Goal: Communication & Community: Answer question/provide support

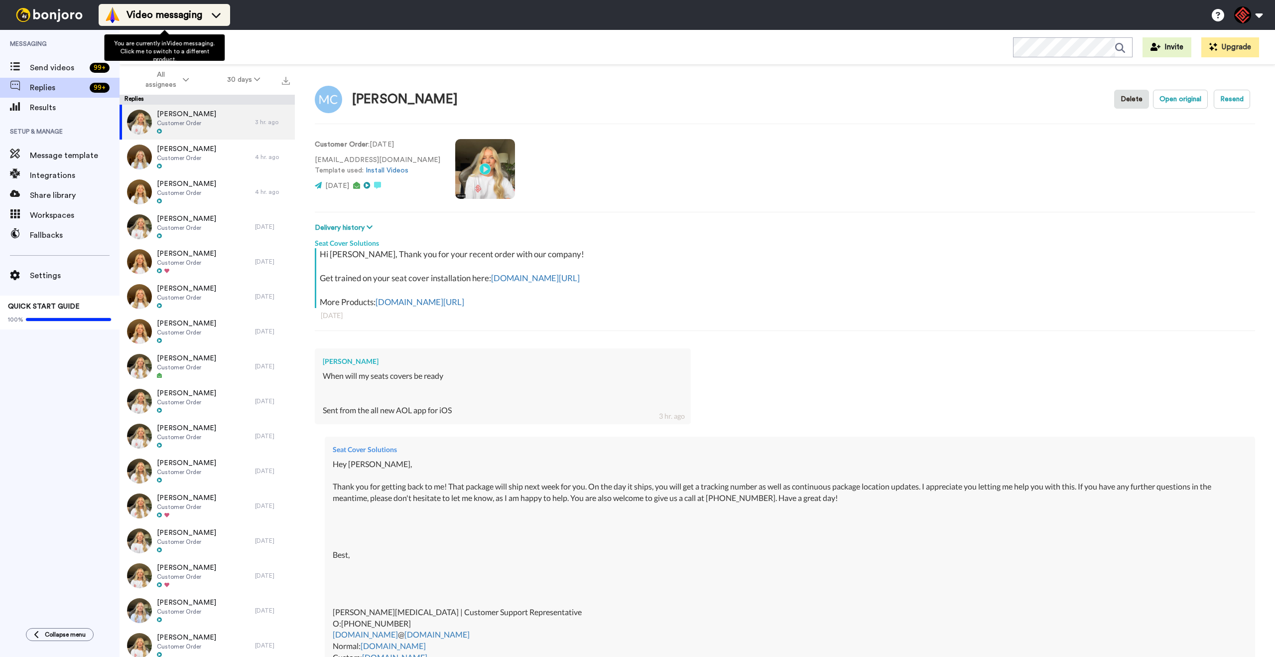
type textarea "x"
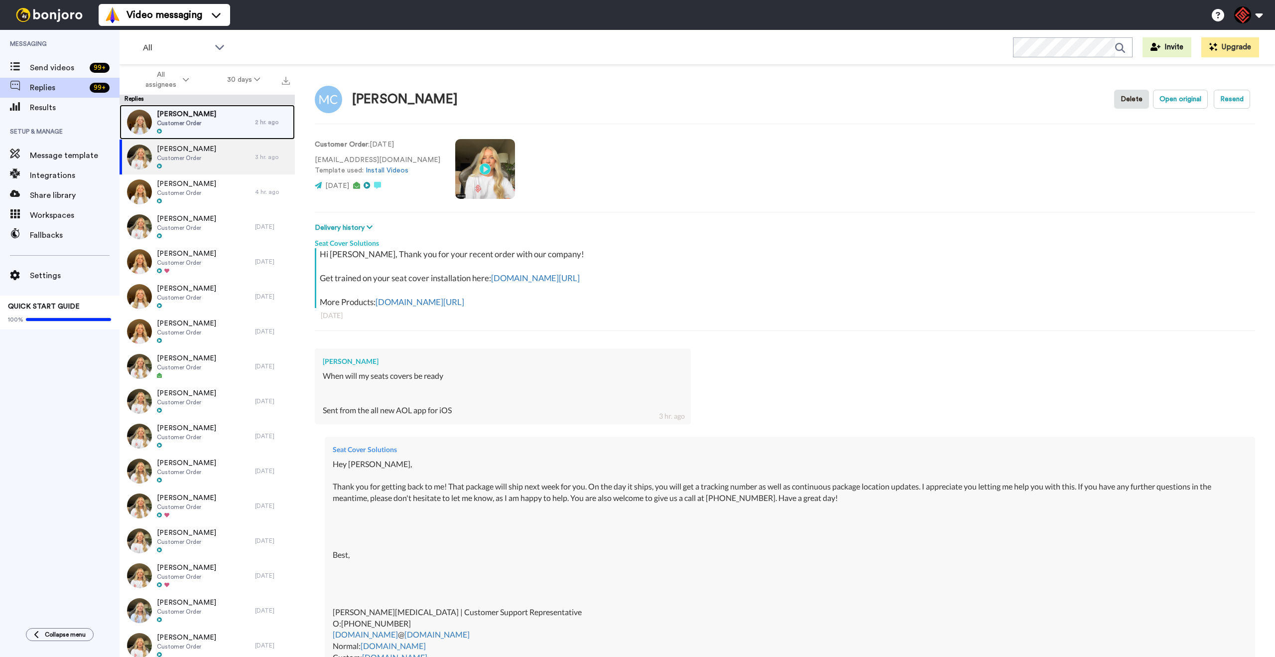
click at [183, 131] on div at bounding box center [186, 131] width 59 height 7
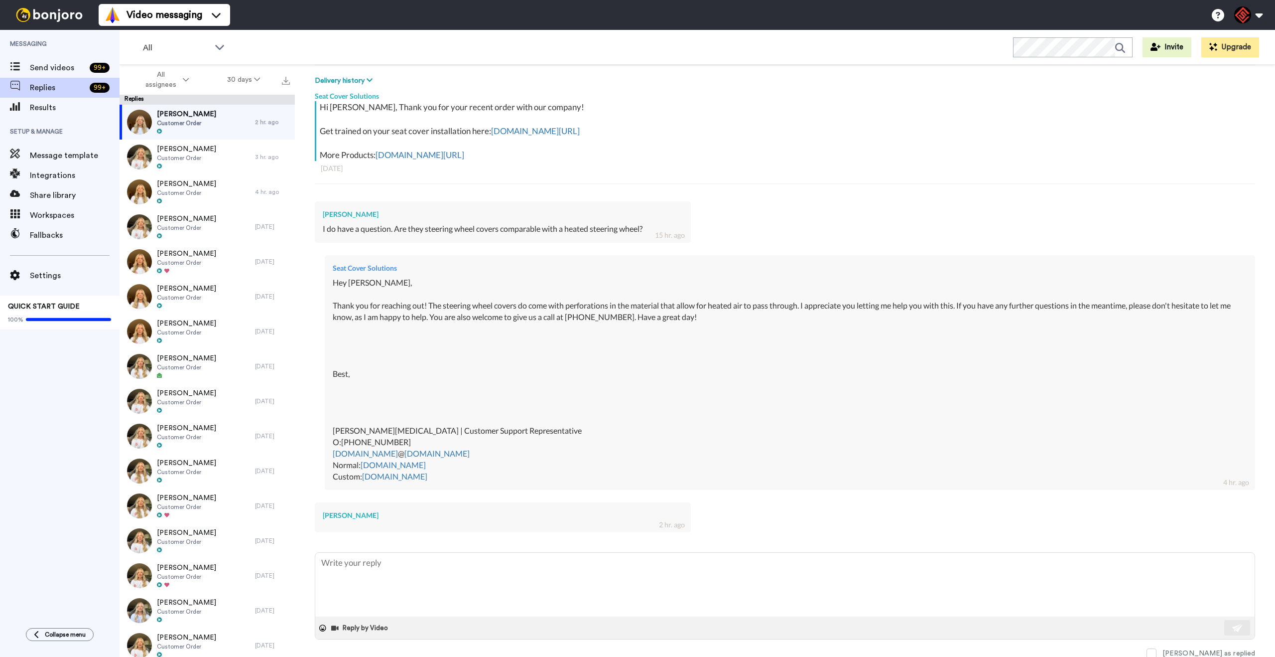
scroll to position [148, 0]
click at [480, 572] on textarea at bounding box center [785, 583] width 940 height 64
click at [481, 575] on textarea at bounding box center [785, 583] width 940 height 64
type textarea "x"
type textarea "H"
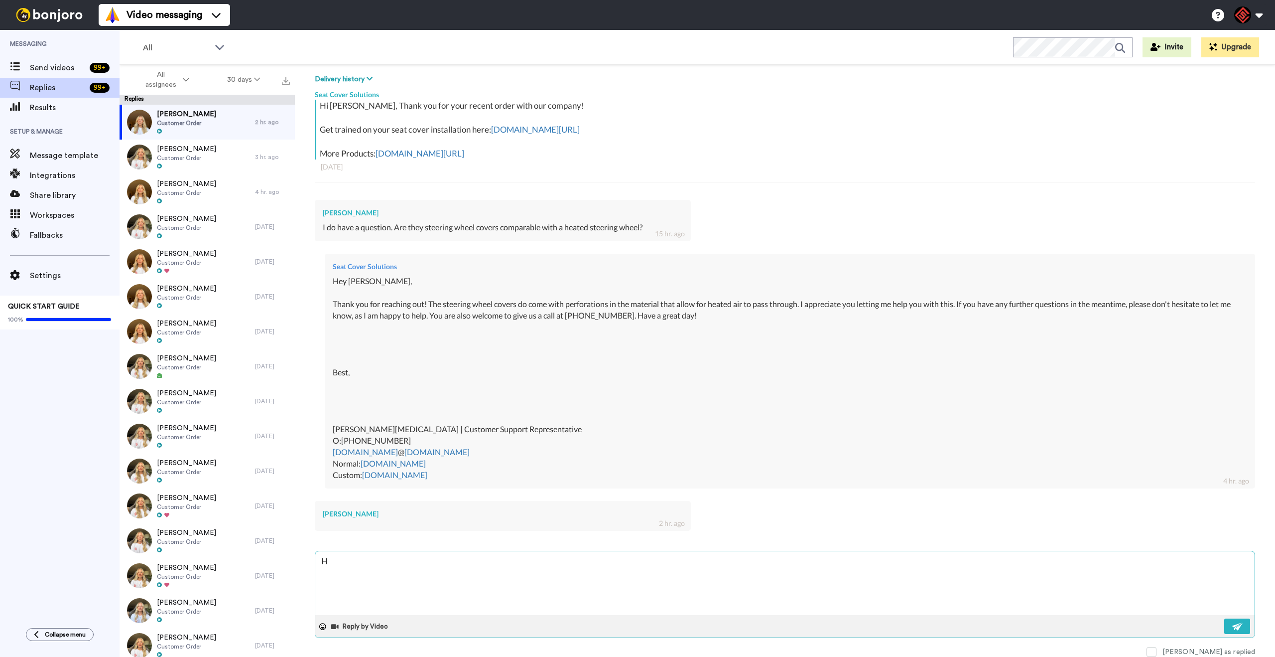
type textarea "x"
type textarea "He"
type textarea "x"
type textarea "Hey"
type textarea "x"
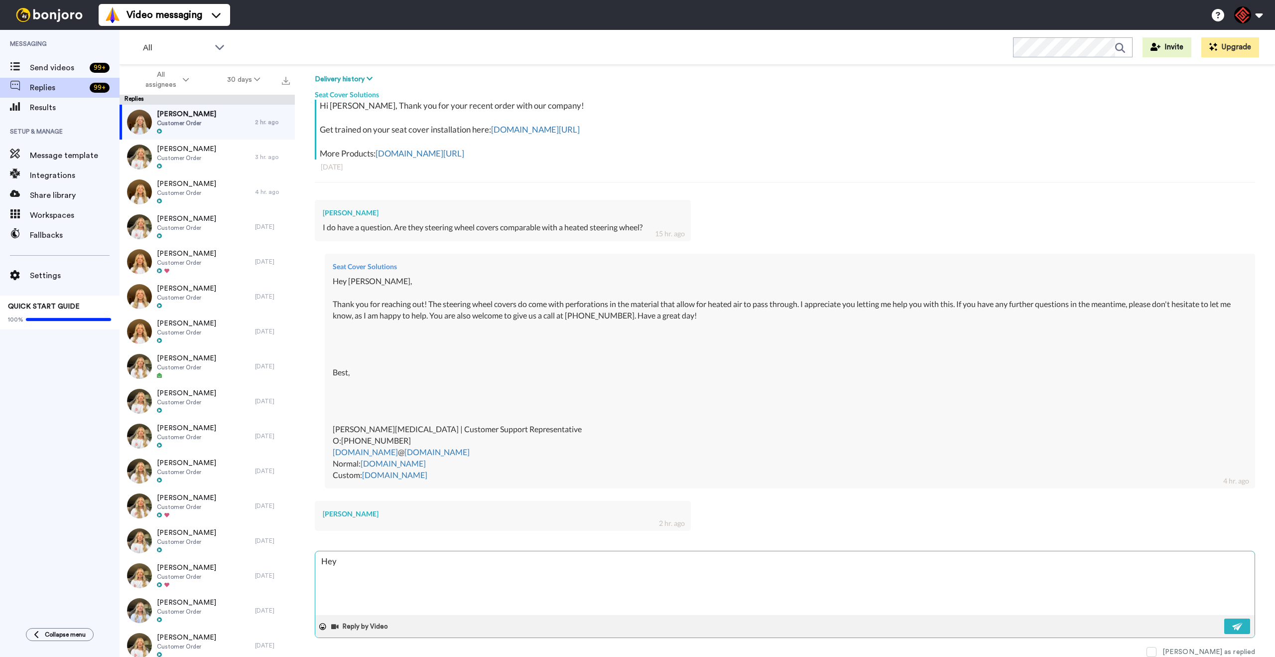
type textarea "Hey"
type textarea "x"
type textarea "Hey J"
type textarea "x"
type textarea "Hey Je"
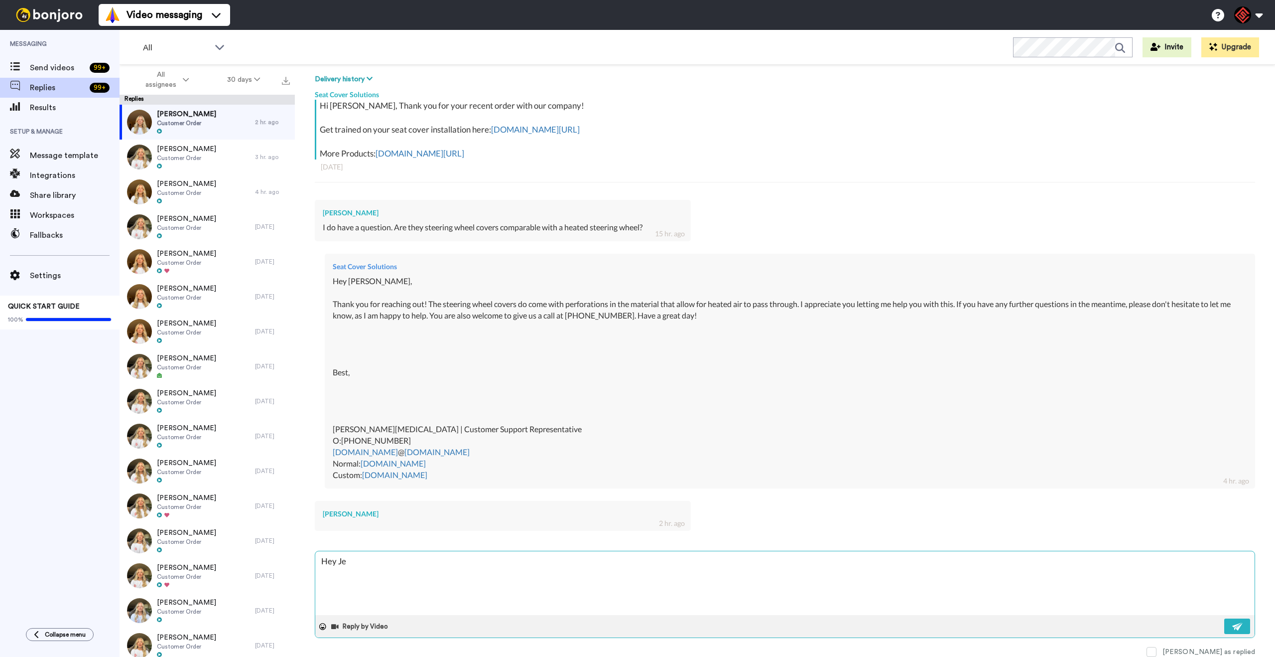
type textarea "x"
type textarea "Hey Jef"
type textarea "x"
type textarea "Hey [PERSON_NAME]"
type textarea "x"
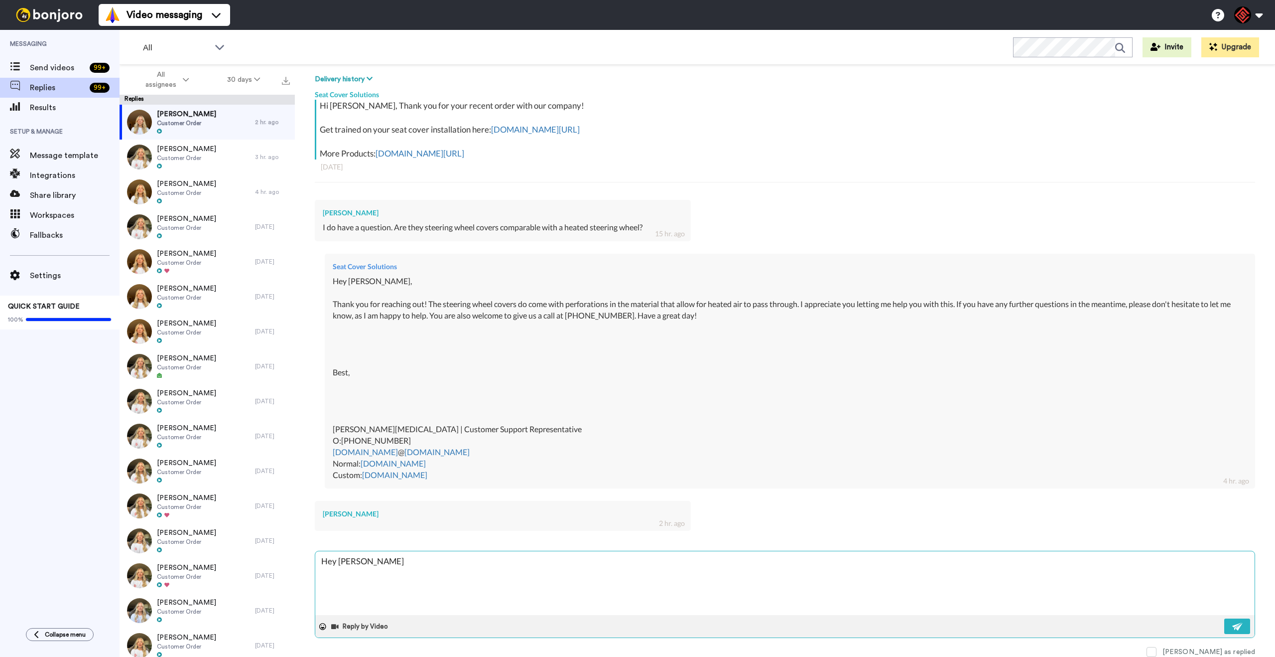
type textarea "Hey [PERSON_NAME],"
type textarea "x"
type textarea "Hey [PERSON_NAME],"
type textarea "x"
type textarea "Hey [PERSON_NAME],"
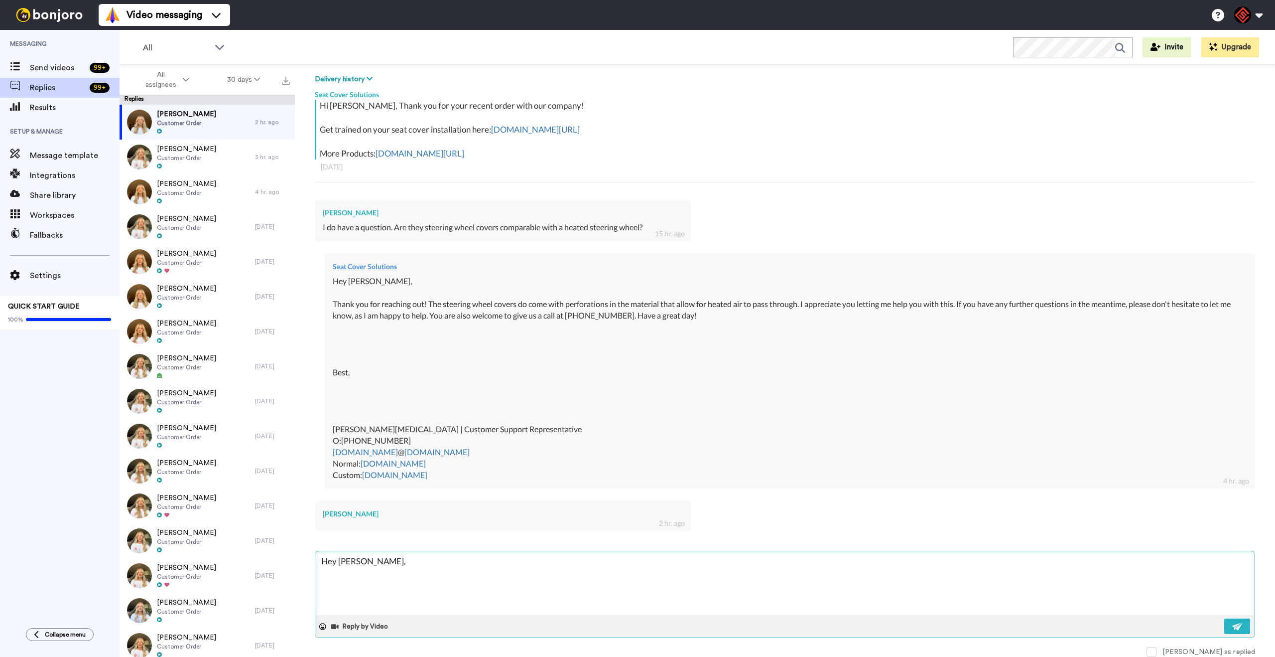
type textarea "x"
type textarea "Hey [PERSON_NAME], T"
type textarea "x"
type textarea "Hey [PERSON_NAME], Th"
type textarea "x"
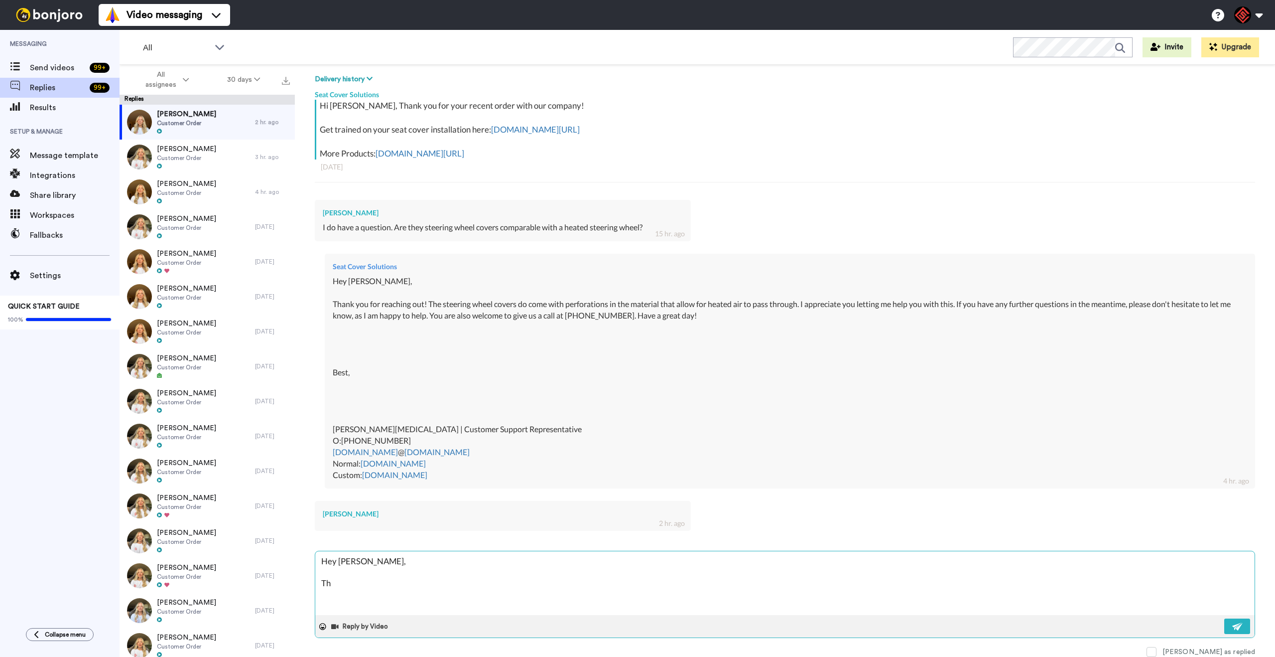
type textarea "Hey [PERSON_NAME], Tha"
type textarea "x"
type textarea "Hey [PERSON_NAME], Than"
type textarea "x"
type textarea "Hey [PERSON_NAME], Thank"
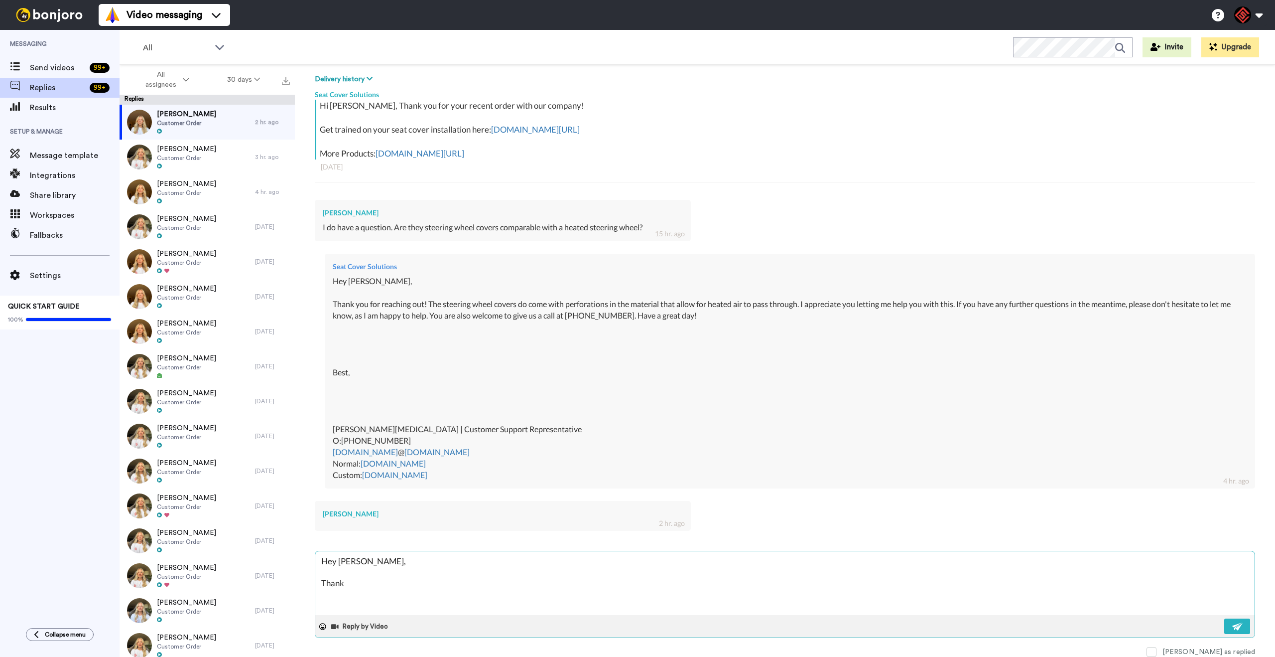
type textarea "x"
type textarea "Hey [PERSON_NAME], Thank"
type textarea "x"
type textarea "Hey [PERSON_NAME], Thank y"
type textarea "x"
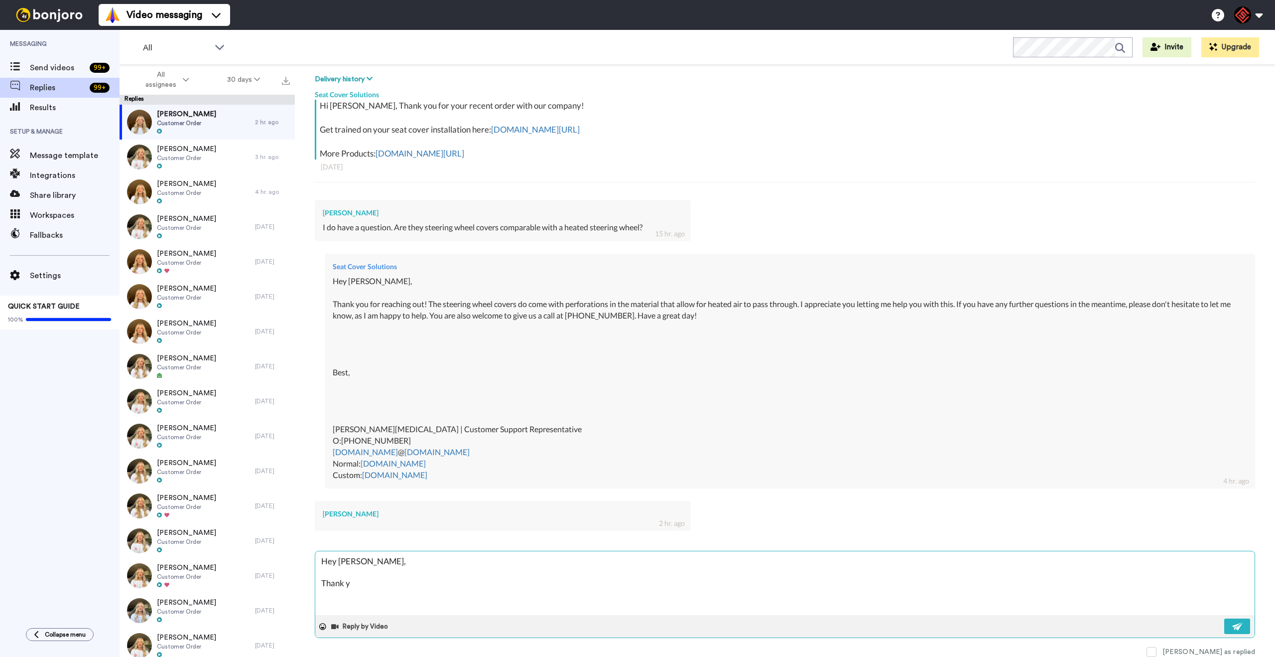
type textarea "Hey [PERSON_NAME], Thank yo"
type textarea "x"
type textarea "Hey [PERSON_NAME], Thank you"
type textarea "x"
type textarea "Hey [PERSON_NAME], Thank you"
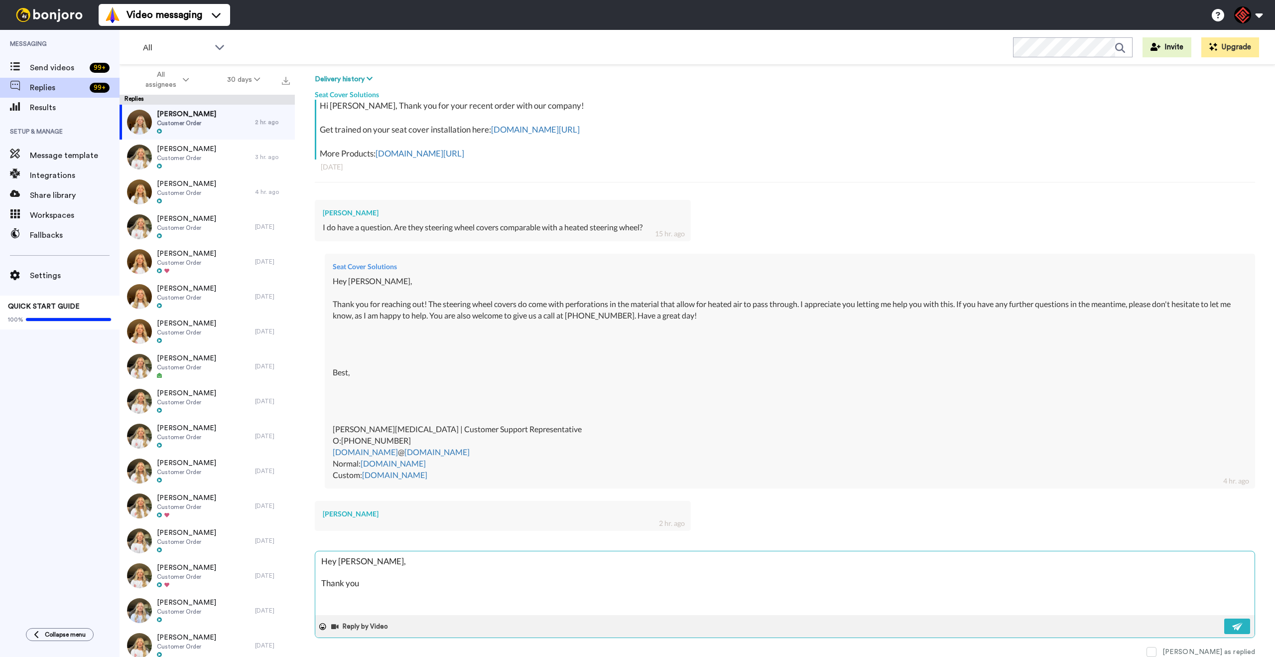
type textarea "x"
type textarea "Hey [PERSON_NAME], Thank you f"
type textarea "x"
type textarea "Hey [PERSON_NAME], Thank you fo"
type textarea "x"
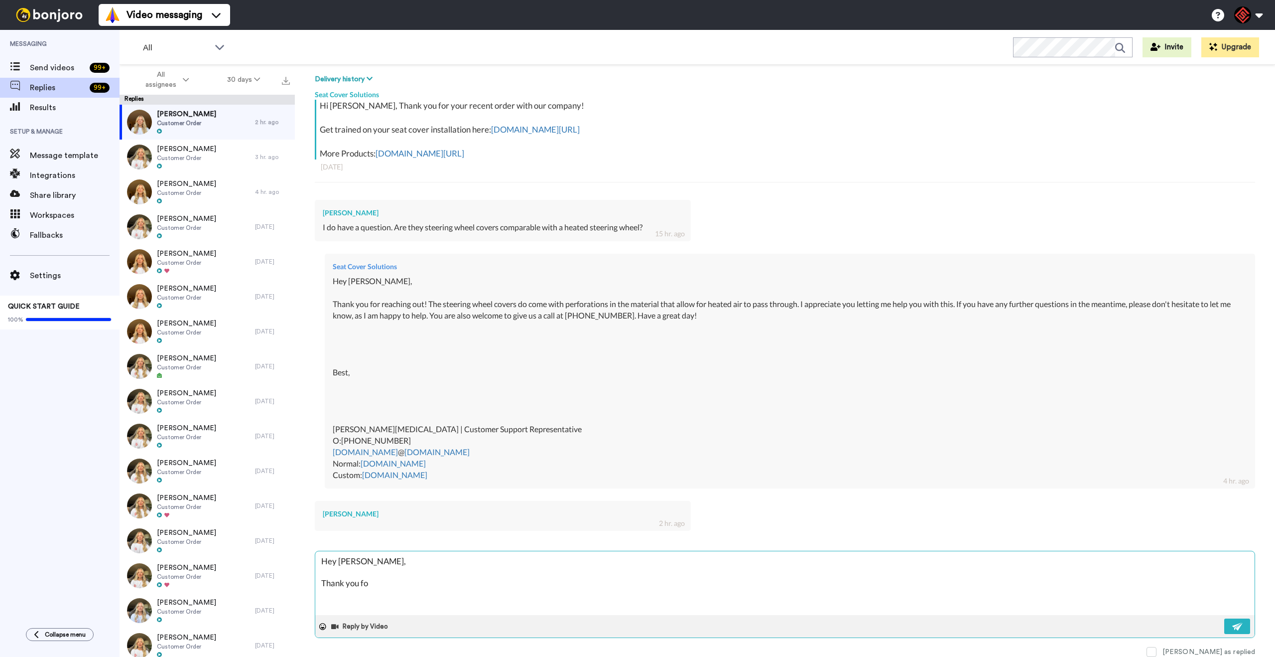
type textarea "Hey [PERSON_NAME], Thank you for"
type textarea "x"
type textarea "Hey [PERSON_NAME], Thank you for"
type textarea "x"
type textarea "Hey [PERSON_NAME], Thank you for g"
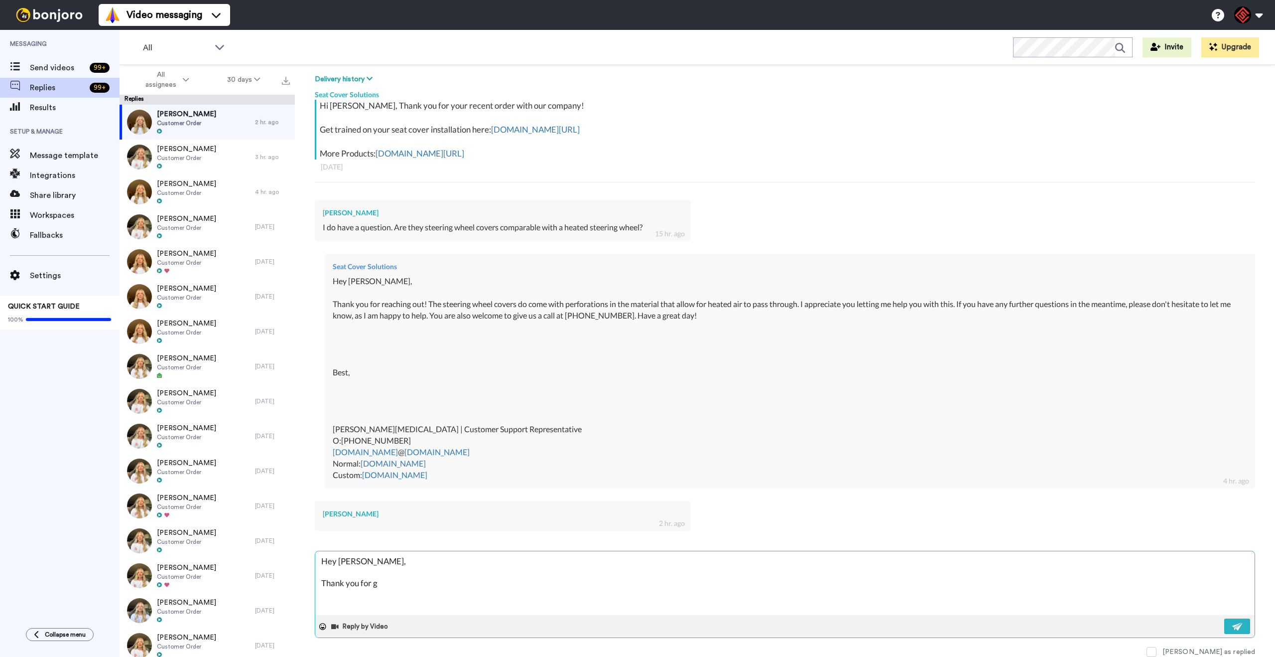
type textarea "x"
type textarea "Hey [PERSON_NAME], Thank you for ge"
type textarea "x"
type textarea "Hey [PERSON_NAME], Thank you for get"
type textarea "x"
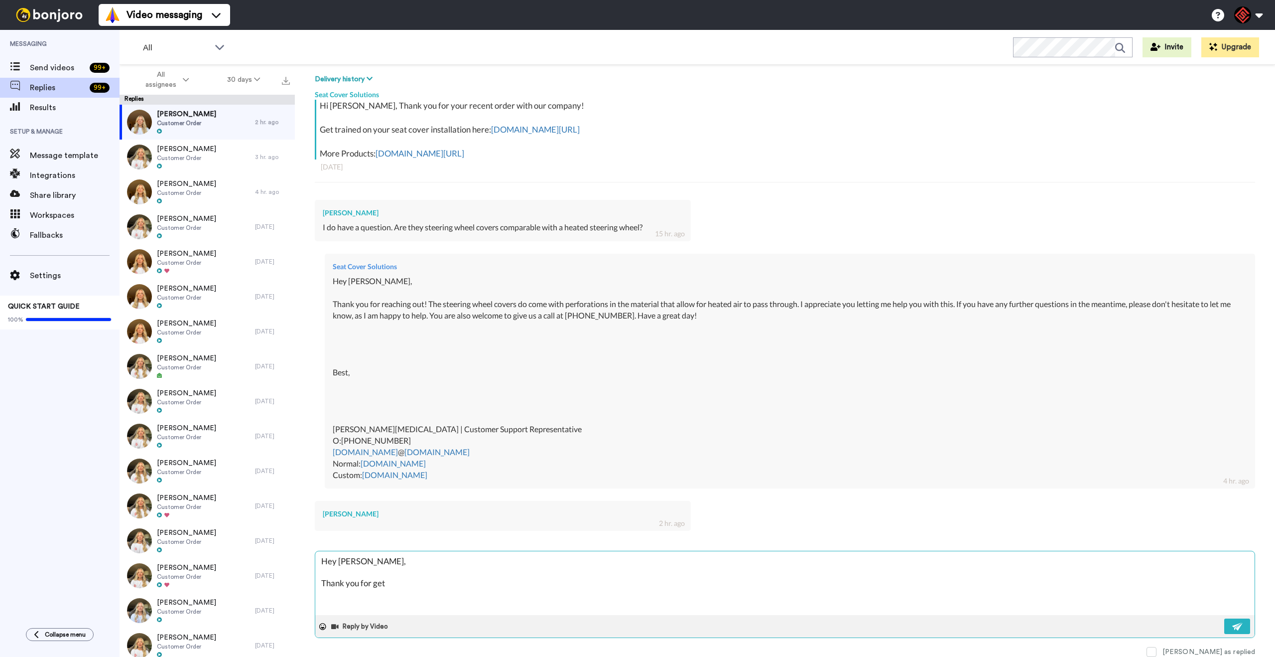
type textarea "Hey [PERSON_NAME], Thank you for gett"
type textarea "x"
type textarea "Hey [PERSON_NAME], Thank you for getti"
type textarea "x"
type textarea "Hey [PERSON_NAME], Thank you for gettin"
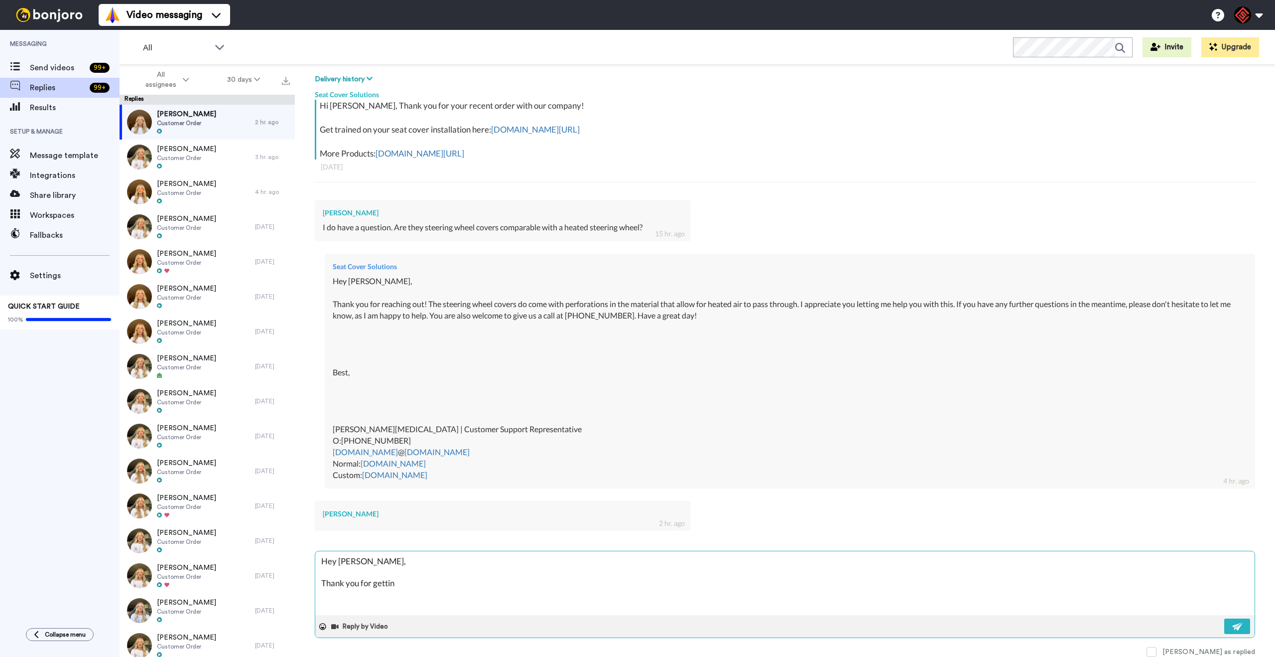
type textarea "x"
type textarea "Hey [PERSON_NAME], Thank you for getting"
type textarea "x"
type textarea "Hey [PERSON_NAME], Thank you for getting"
type textarea "x"
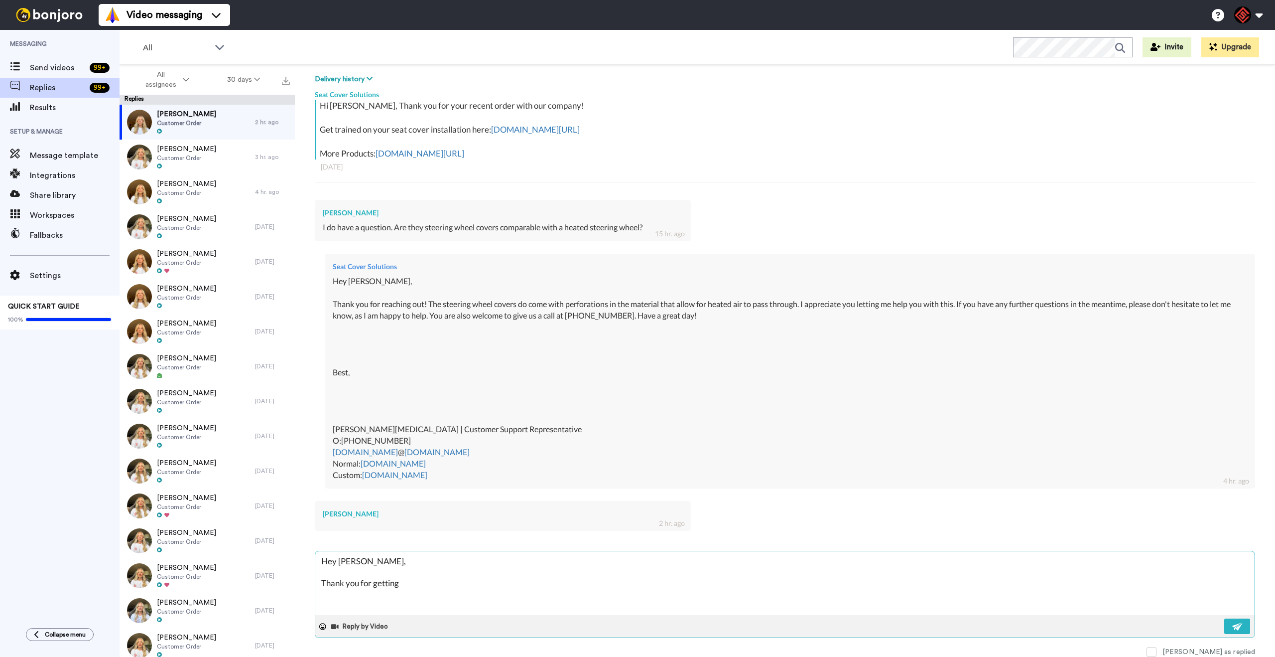
type textarea "Hey [PERSON_NAME], Thank you for getting b"
type textarea "x"
type textarea "Hey [PERSON_NAME], Thank you for getting ba"
type textarea "x"
type textarea "Hey [PERSON_NAME], Thank you for getting bac"
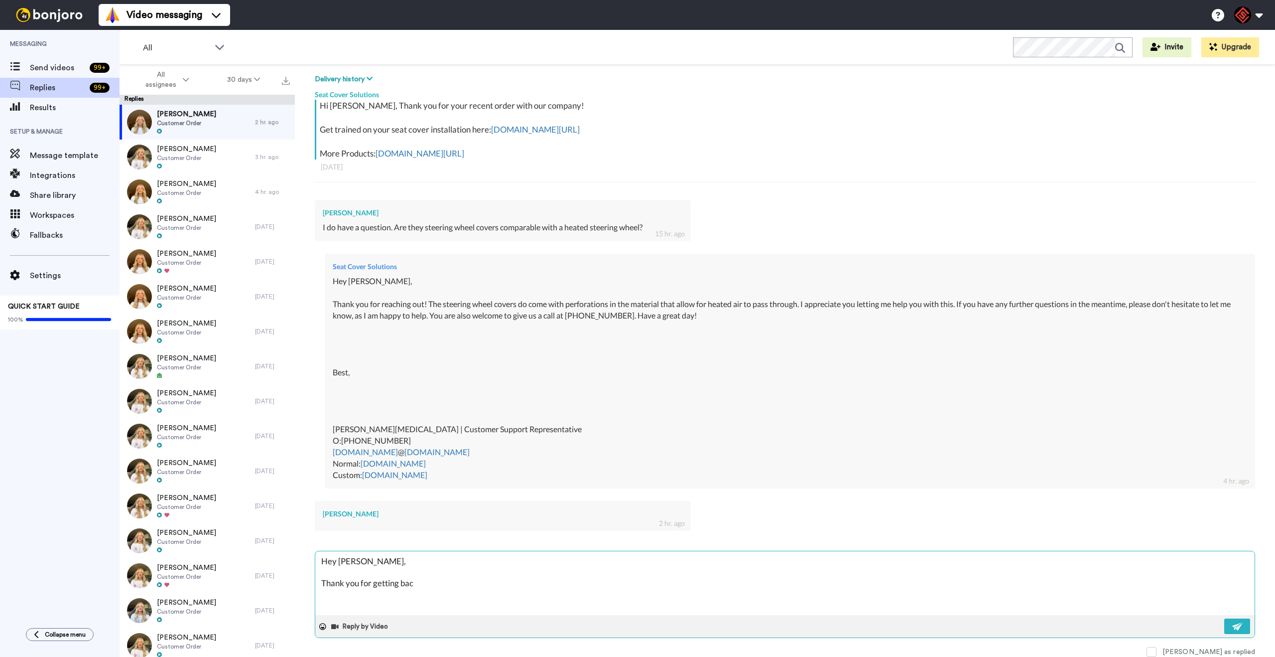
type textarea "x"
type textarea "Hey [PERSON_NAME], Thank you for getting back"
type textarea "x"
type textarea "Hey [PERSON_NAME], Thank you for getting back"
type textarea "x"
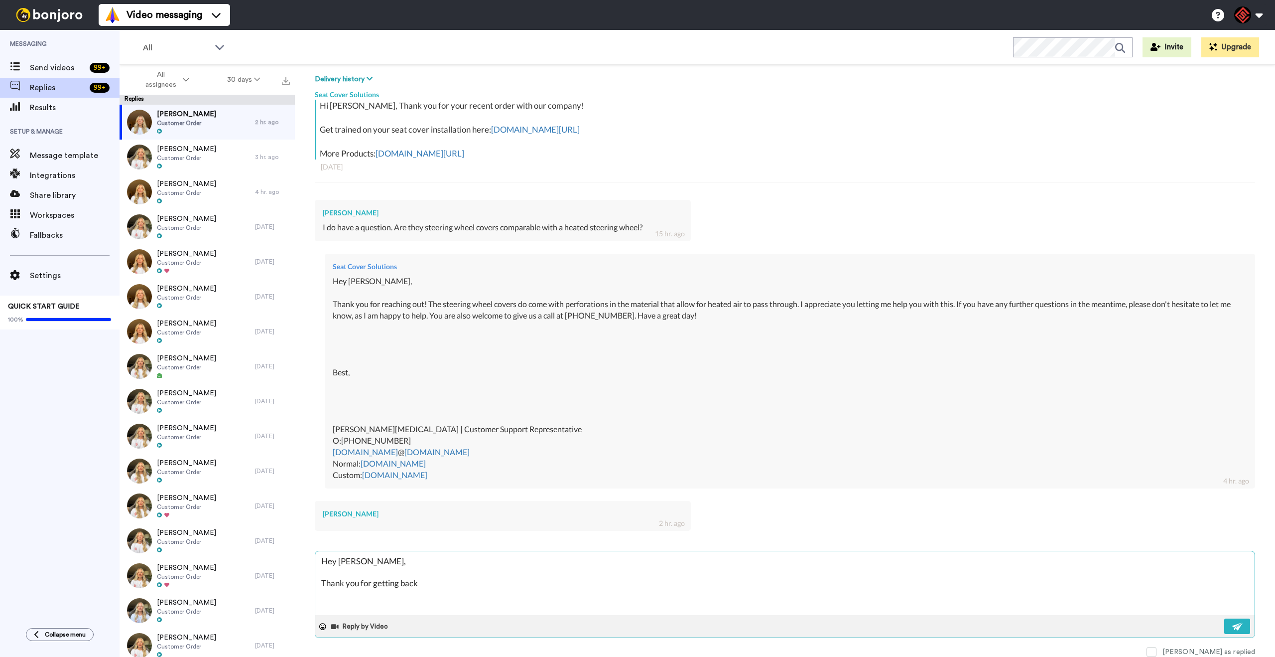
type textarea "Hey [PERSON_NAME], Thank you for getting back t"
type textarea "x"
type textarea "Hey [PERSON_NAME], Thank you for getting back to"
type textarea "x"
type textarea "Hey [PERSON_NAME], Thank you for getting back to"
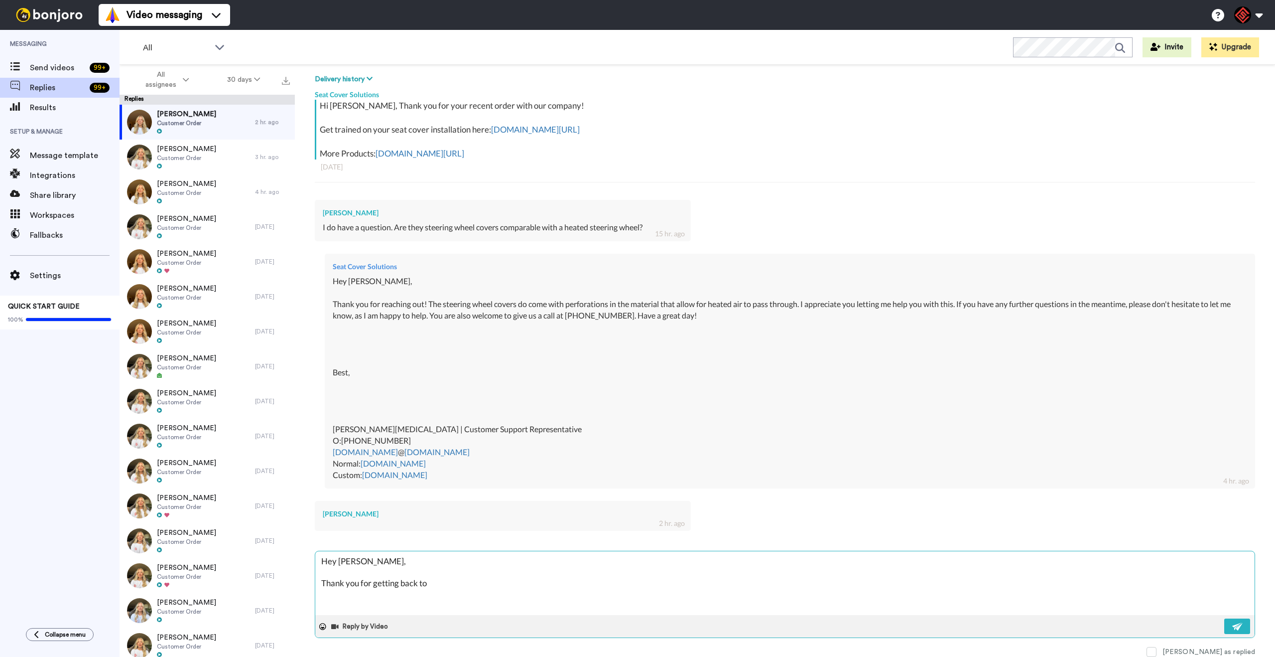
type textarea "x"
type textarea "Hey [PERSON_NAME], Thank you for getting back to m"
type textarea "x"
type textarea "Hey [PERSON_NAME], Thank you for getting back to me"
type textarea "x"
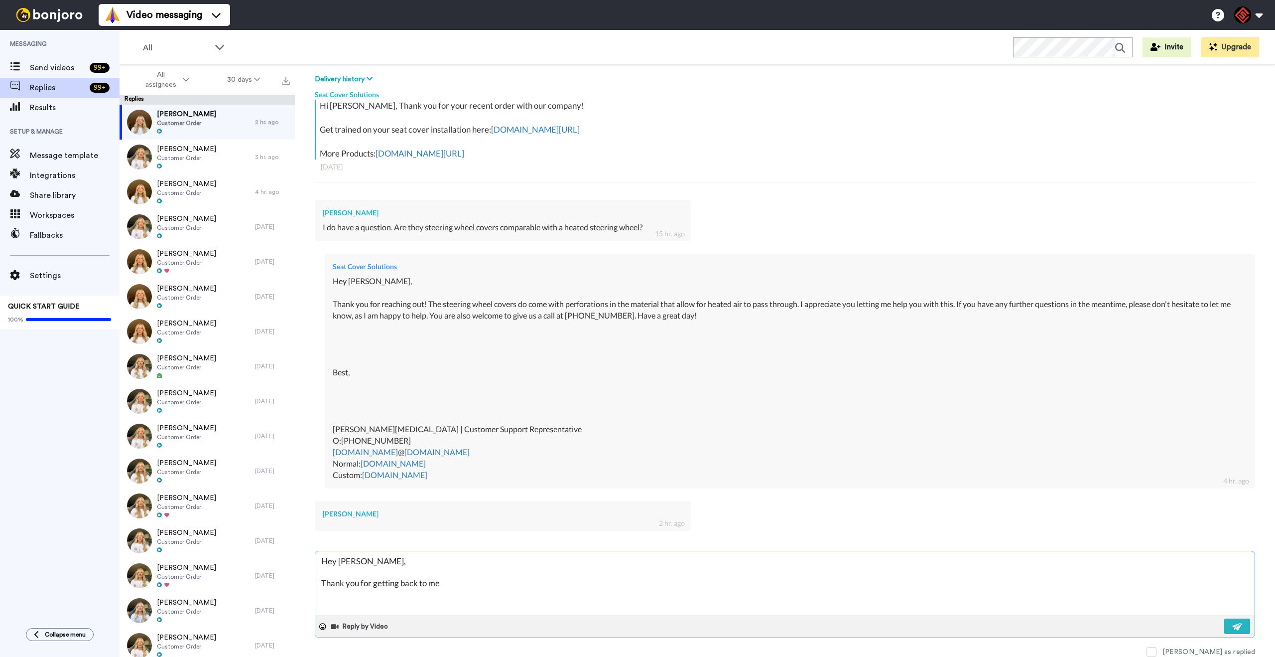
type textarea "Hey [PERSON_NAME], Thank you for getting back to me!"
type textarea "x"
type textarea "Hey [PERSON_NAME], Thank you for getting back to me!"
type textarea "x"
type textarea "Hey [PERSON_NAME], Thank you for getting back to me! I"
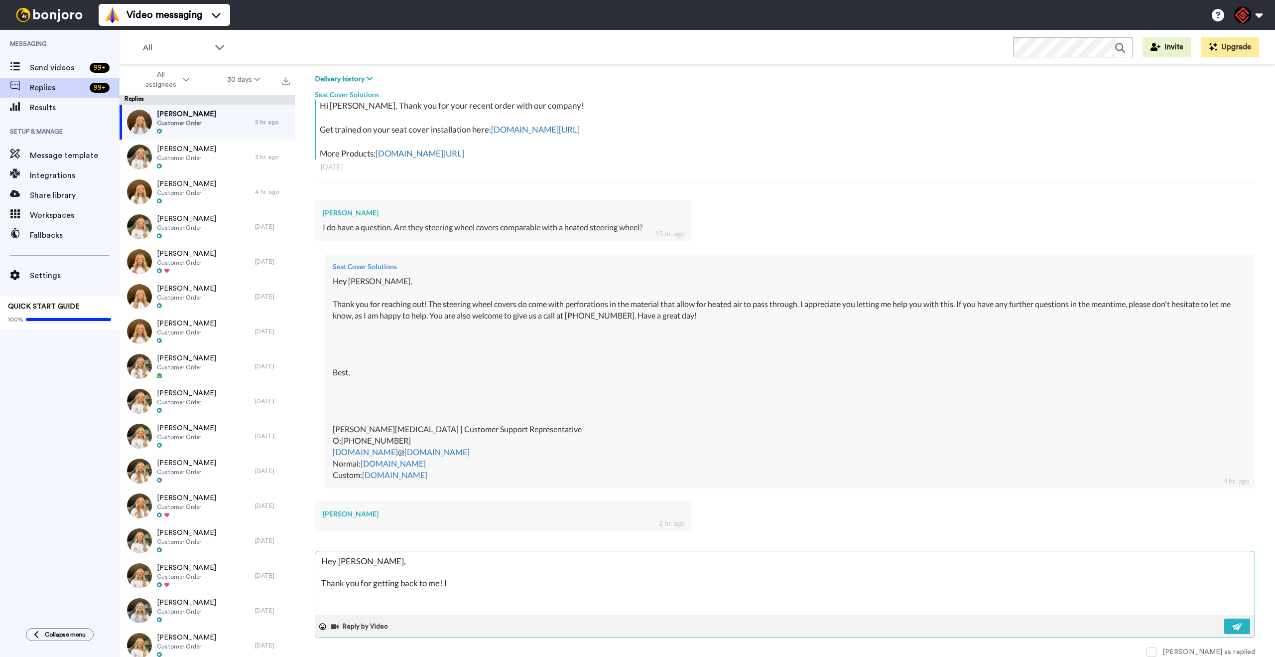
type textarea "x"
type textarea "Hey [PERSON_NAME], Thank you for getting back to me! I"
type textarea "x"
type textarea "Hey [PERSON_NAME], Thank you for getting back to me! I a"
type textarea "x"
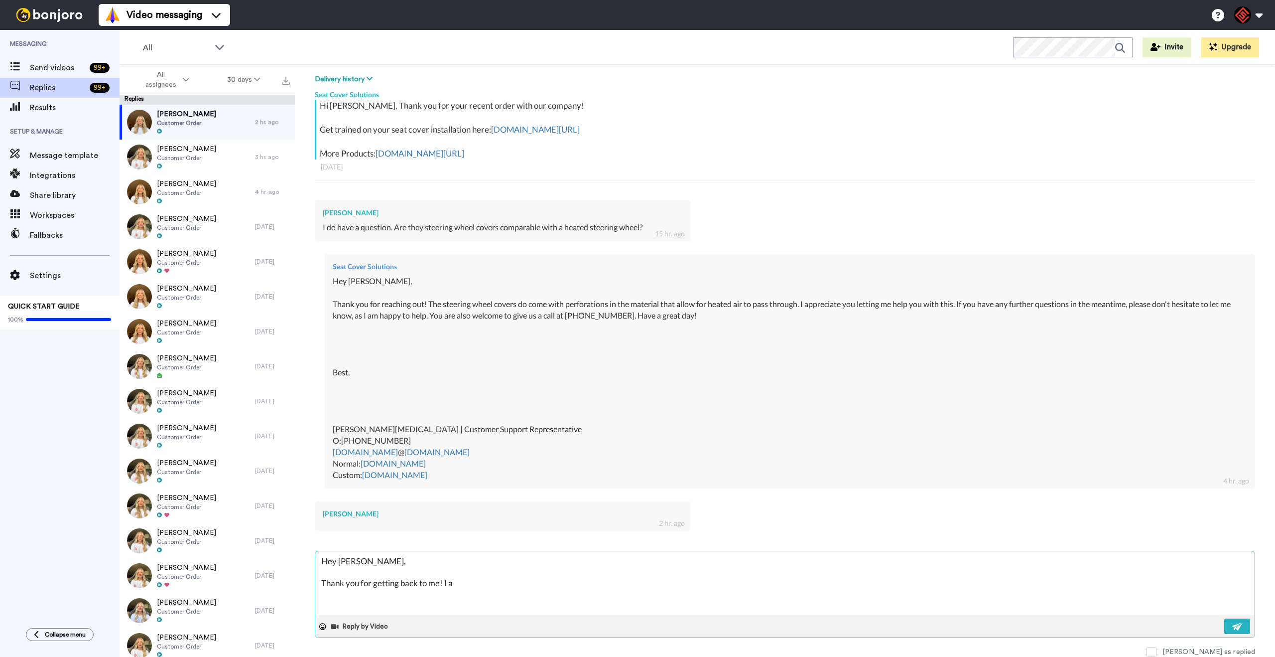
type textarea "Hey [PERSON_NAME], Thank you for getting back to me! I ap"
type textarea "x"
type textarea "Hey [PERSON_NAME], Thank you for getting back to me! I apo"
type textarea "x"
type textarea "Hey [PERSON_NAME], Thank you for getting back to me! I apol"
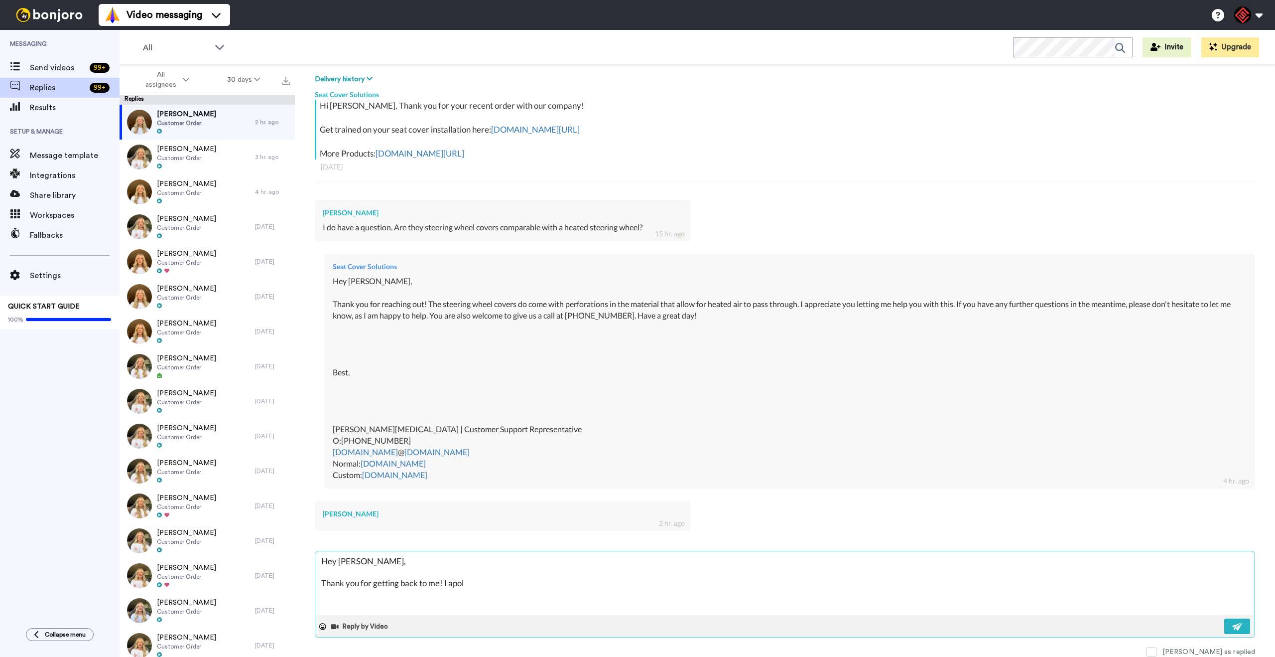
type textarea "x"
type textarea "Hey [PERSON_NAME], Thank you for getting back to me! I apolg"
type textarea "x"
type textarea "Hey [PERSON_NAME], Thank you for getting back to me! I apolgi"
type textarea "x"
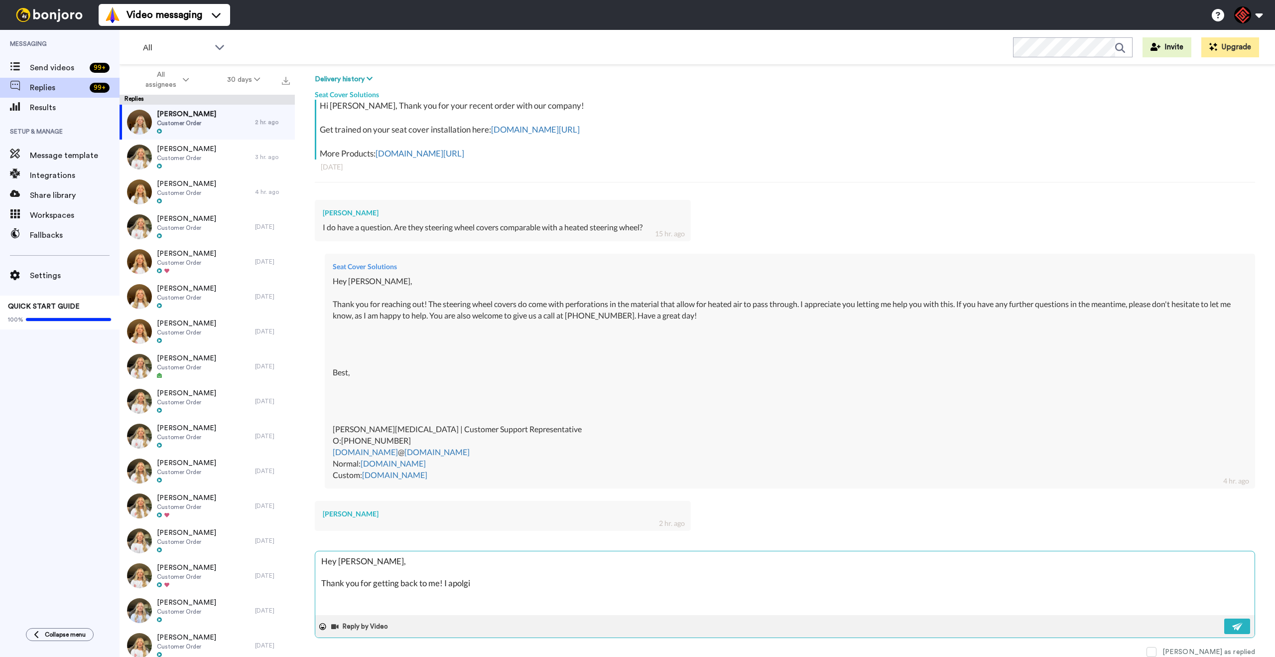
type textarea "Hey [PERSON_NAME], Thank you for getting back to me! I apolgie"
type textarea "x"
type textarea "Hey [PERSON_NAME], Thank you for getting back to me! I apolgie"
type textarea "x"
type textarea "Hey [PERSON_NAME], Thank you for getting back to me! I apolgie b"
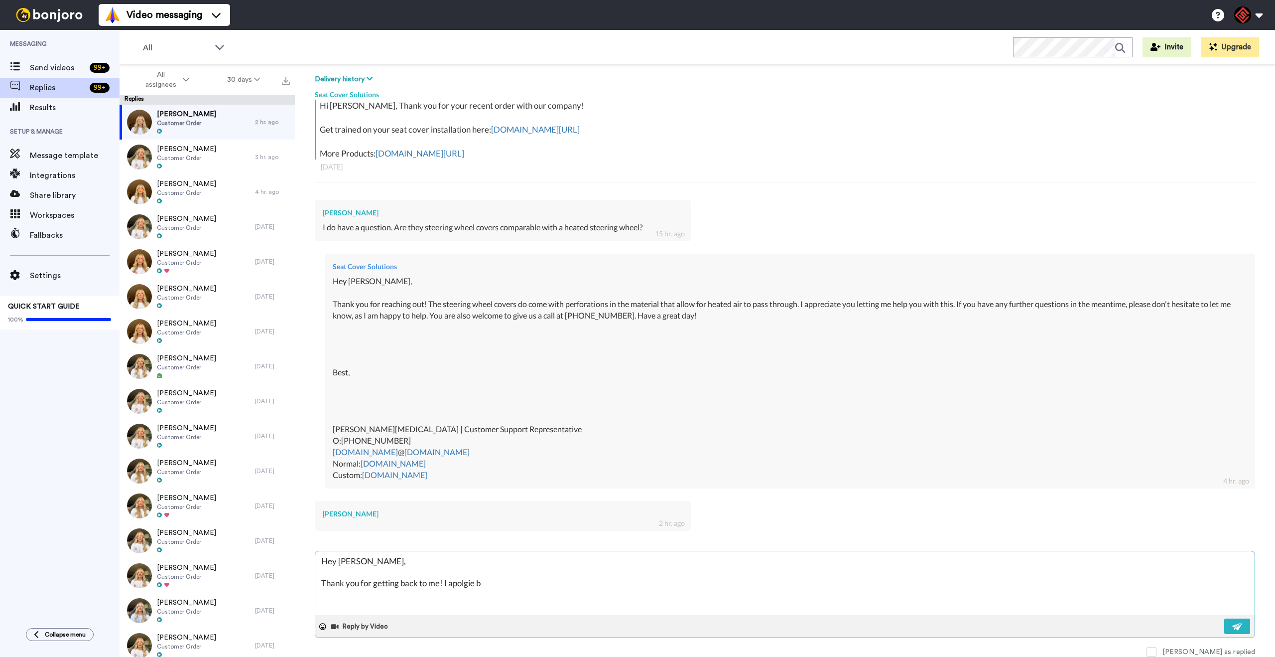
type textarea "x"
type textarea "Hey [PERSON_NAME], Thank you for getting back to me! I apolgie bu"
type textarea "x"
type textarea "Hey [PERSON_NAME], Thank you for getting back to me! I apolgie but"
type textarea "x"
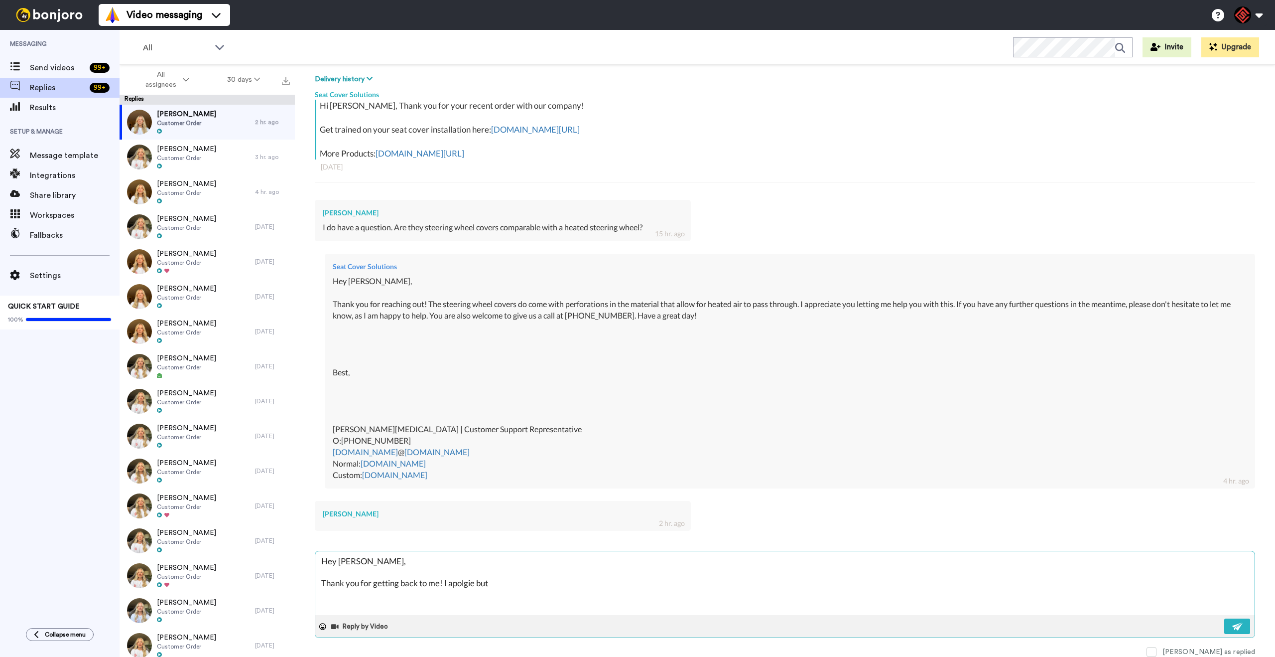
type textarea "Hey [PERSON_NAME], Thank you for getting back to me! I apolgie but."
type textarea "x"
type textarea "Hey [PERSON_NAME], Thank you for getting back to me! I apolgie but."
type textarea "x"
type textarea "Hey [PERSON_NAME], Thank you for getting back to me! I apolgie but"
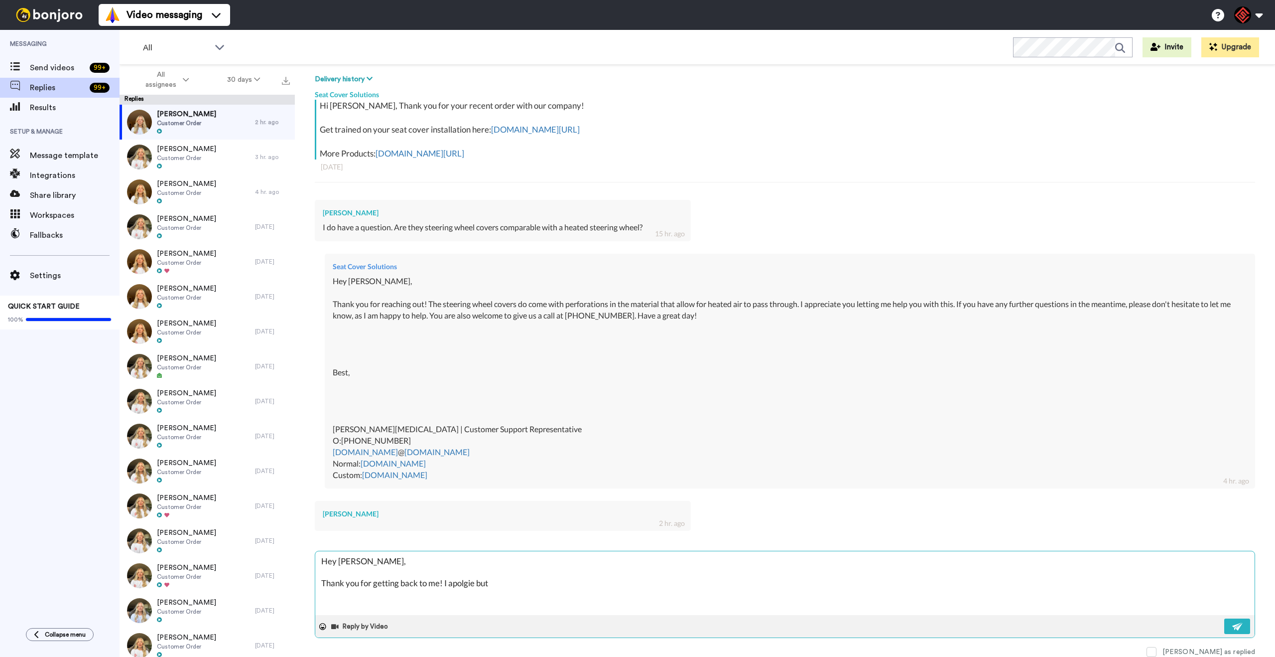
type textarea "x"
type textarea "Hey [PERSON_NAME], Thank you for getting back to me! I apolgie but"
type textarea "x"
type textarea "Hey [PERSON_NAME], Thank you for getting back to me! I apolgie but y"
type textarea "x"
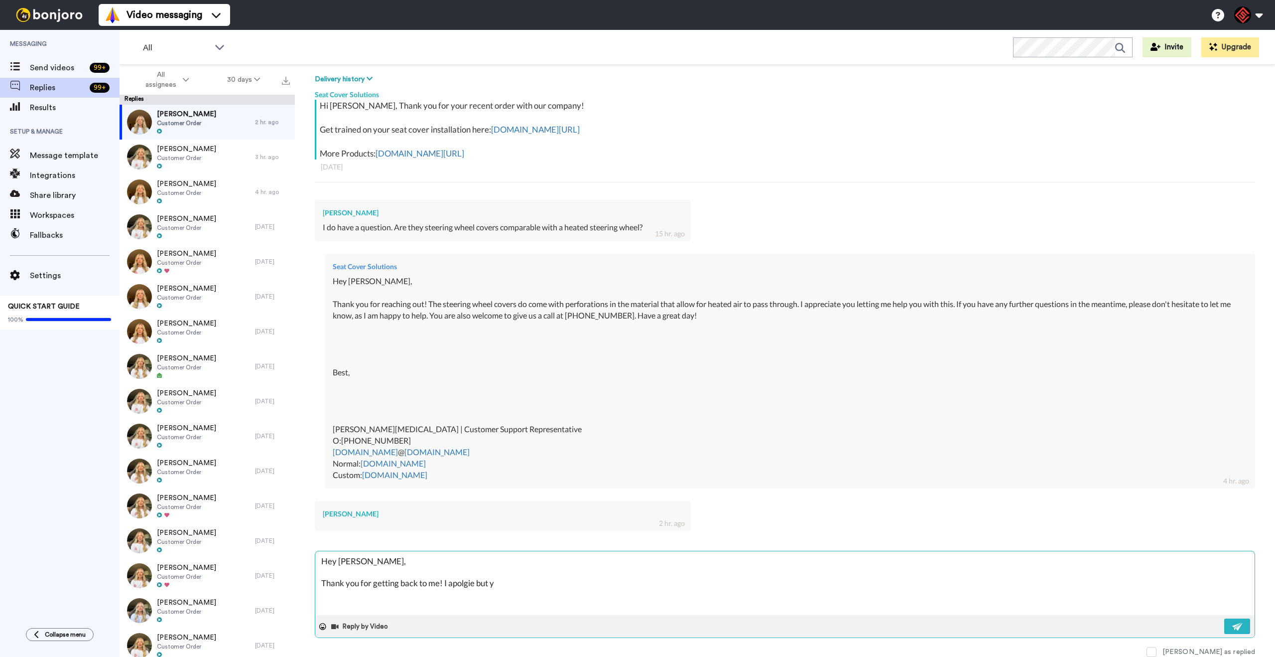
type textarea "Hey [PERSON_NAME], Thank you for getting back to me! I apolgie but yo"
type textarea "x"
type textarea "Hey [PERSON_NAME], Thank you for getting back to me! I apolgie but you"
type textarea "x"
type textarea "Hey [PERSON_NAME], Thank you for getting back to me! I apolgie but your"
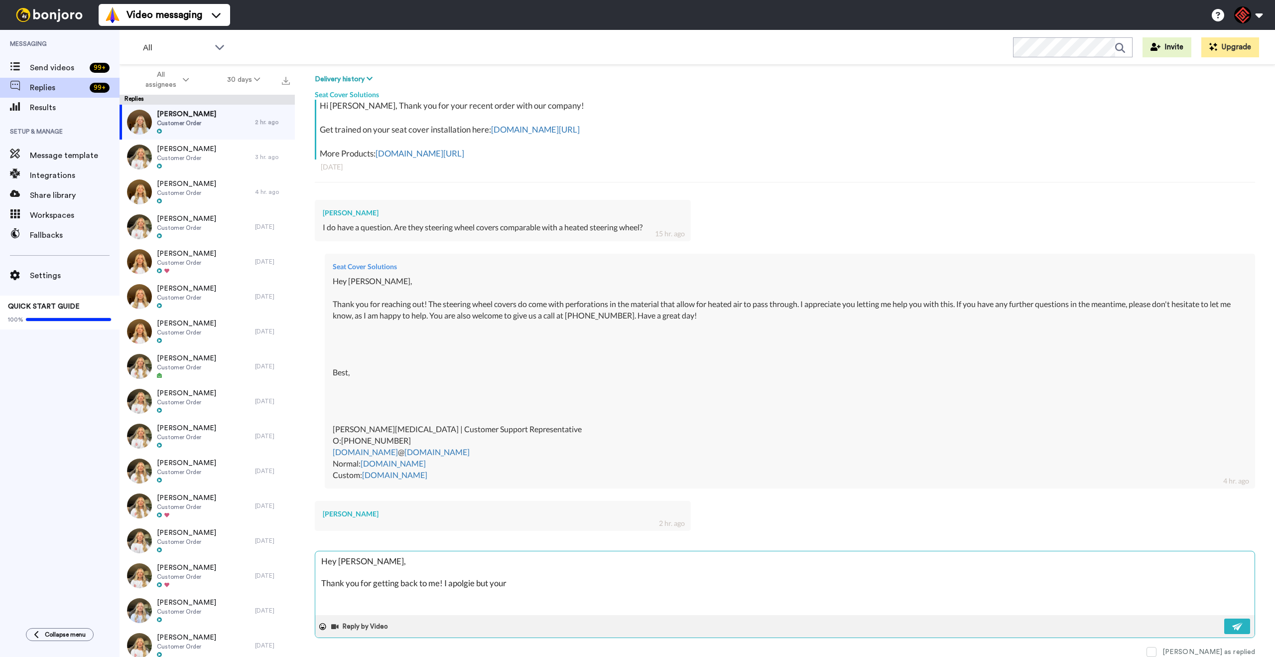
type textarea "x"
type textarea "Hey [PERSON_NAME], Thank you for getting back to me! I apolgie but your"
type textarea "x"
type textarea "Hey [PERSON_NAME], Thank you for getting back to me! I apolgie but your m"
type textarea "x"
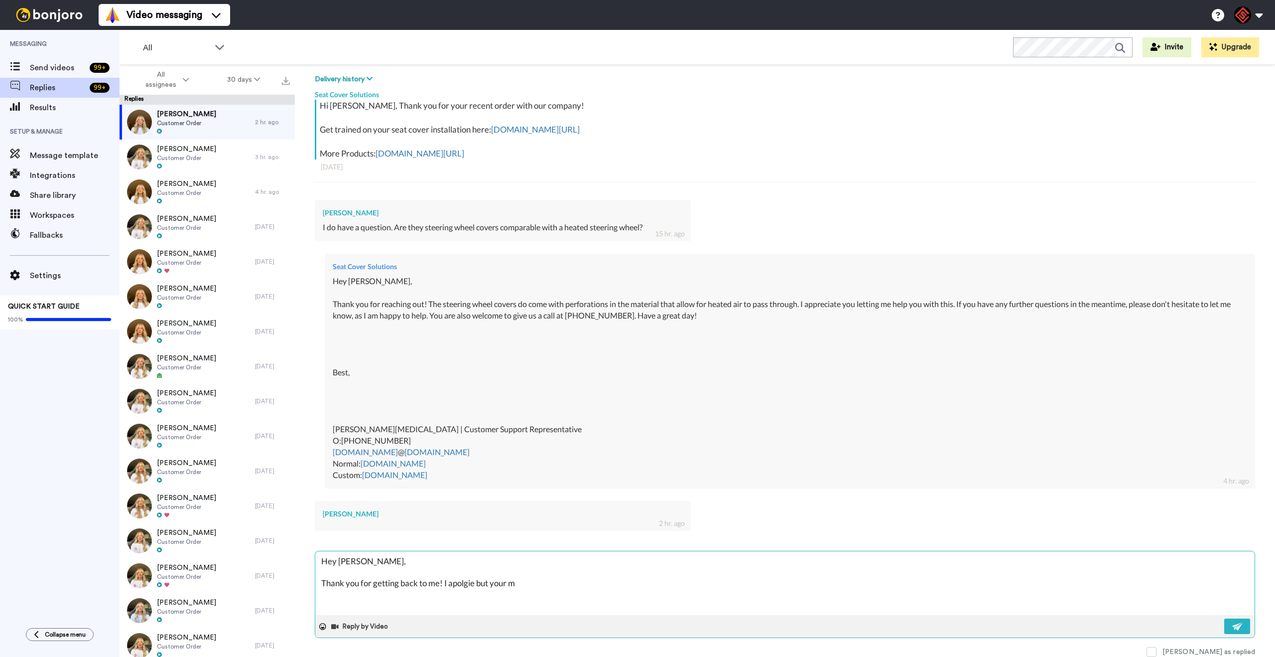
type textarea "Hey [PERSON_NAME], Thank you for getting back to me! I apolgie but your me"
type textarea "x"
type textarea "Hey [PERSON_NAME], Thank you for getting back to me! I apolgie but your mes"
type textarea "x"
type textarea "Hey [PERSON_NAME], Thank you for getting back to me! I apolgie but your mess"
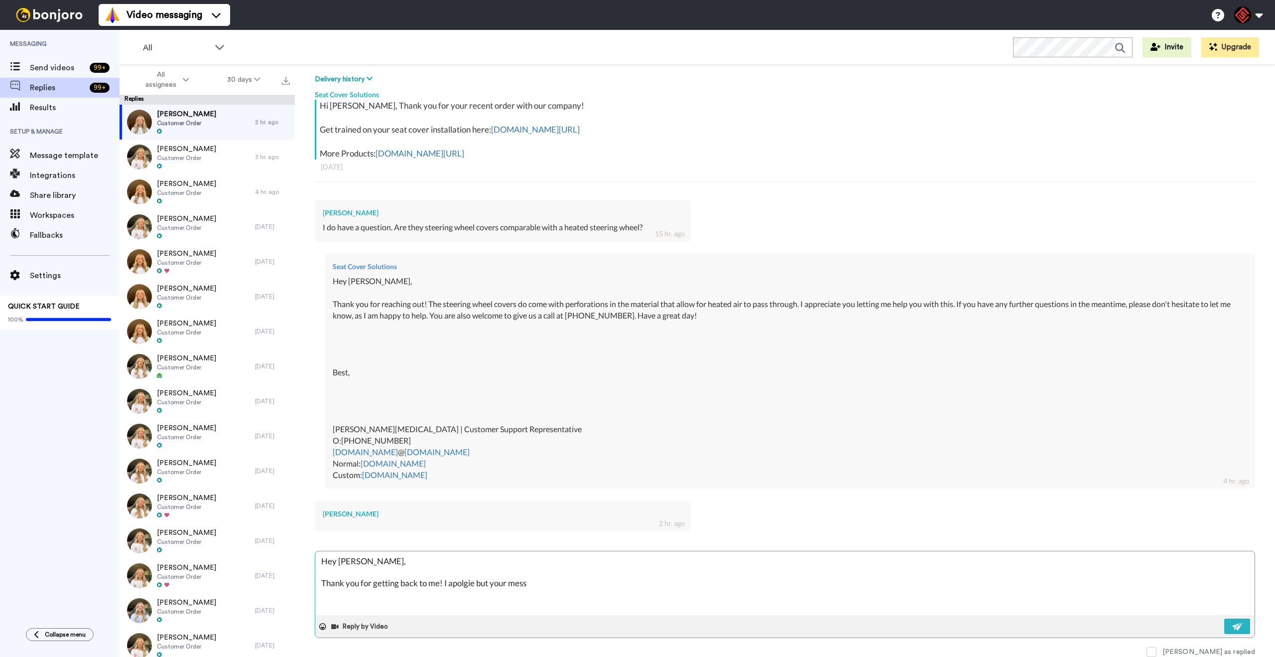
type textarea "x"
type textarea "Hey [PERSON_NAME], Thank you for getting back to me! I apolgie but your messg"
type textarea "x"
type textarea "Hey [PERSON_NAME], Thank you for getting back to me! I apolgie but your messga"
type textarea "x"
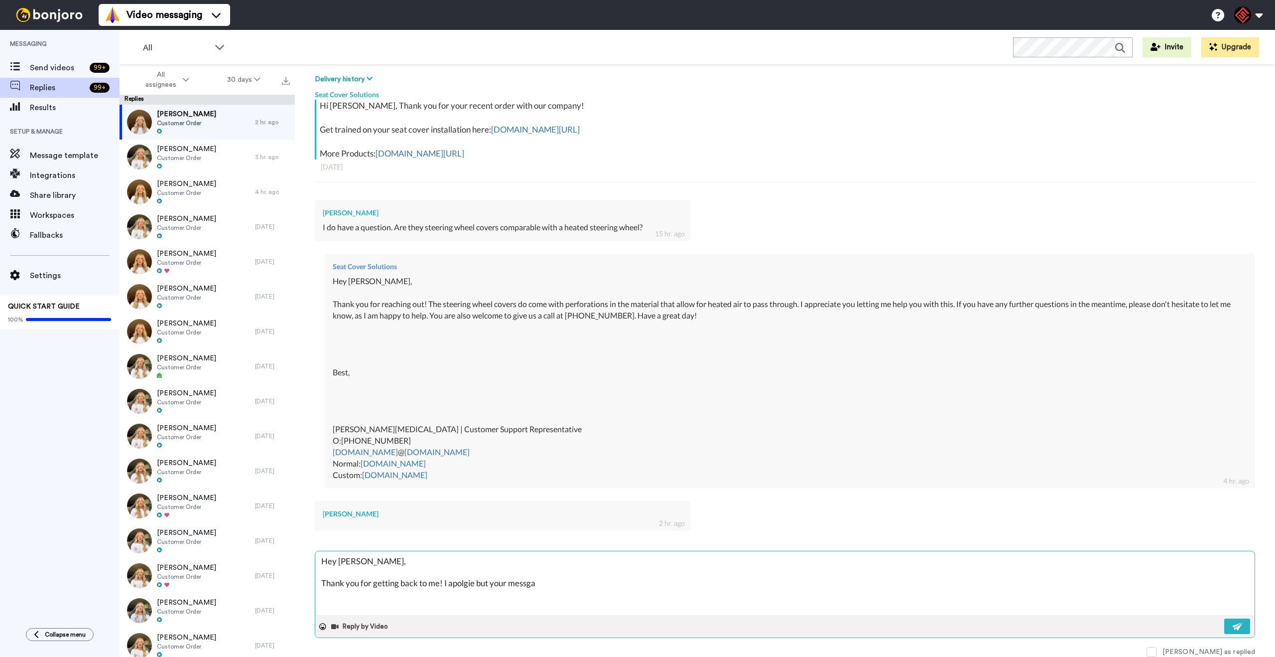
type textarea "Hey [PERSON_NAME], Thank you for getting back to me! I apolgie but your messgae"
type textarea "x"
type textarea "Hey [PERSON_NAME], Thank you for getting back to me! I apolgie but your messgae"
type textarea "x"
type textarea "Hey [PERSON_NAME], Thank you for getting back to me! I apolgie but your messgae…"
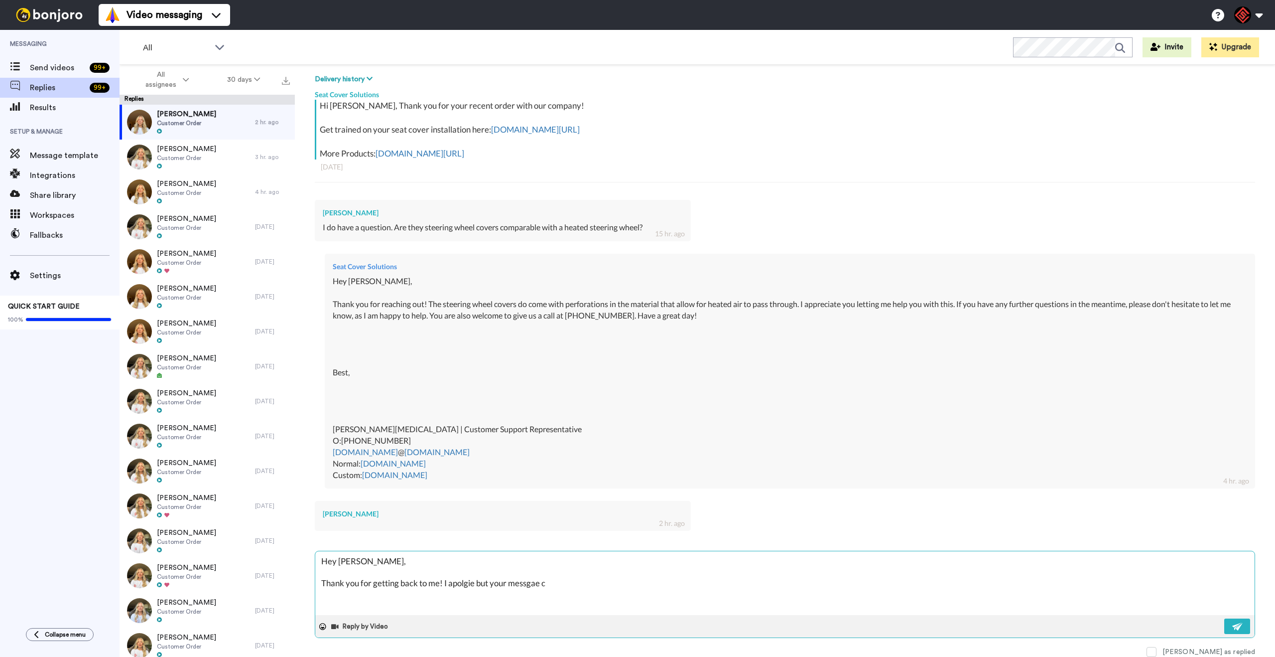
type textarea "x"
type textarea "Hey [PERSON_NAME], Thank you for getting back to me! I apolgie but your messgae…"
type textarea "x"
type textarea "Hey [PERSON_NAME], Thank you for getting back to me! I apolgie but your messgae…"
type textarea "x"
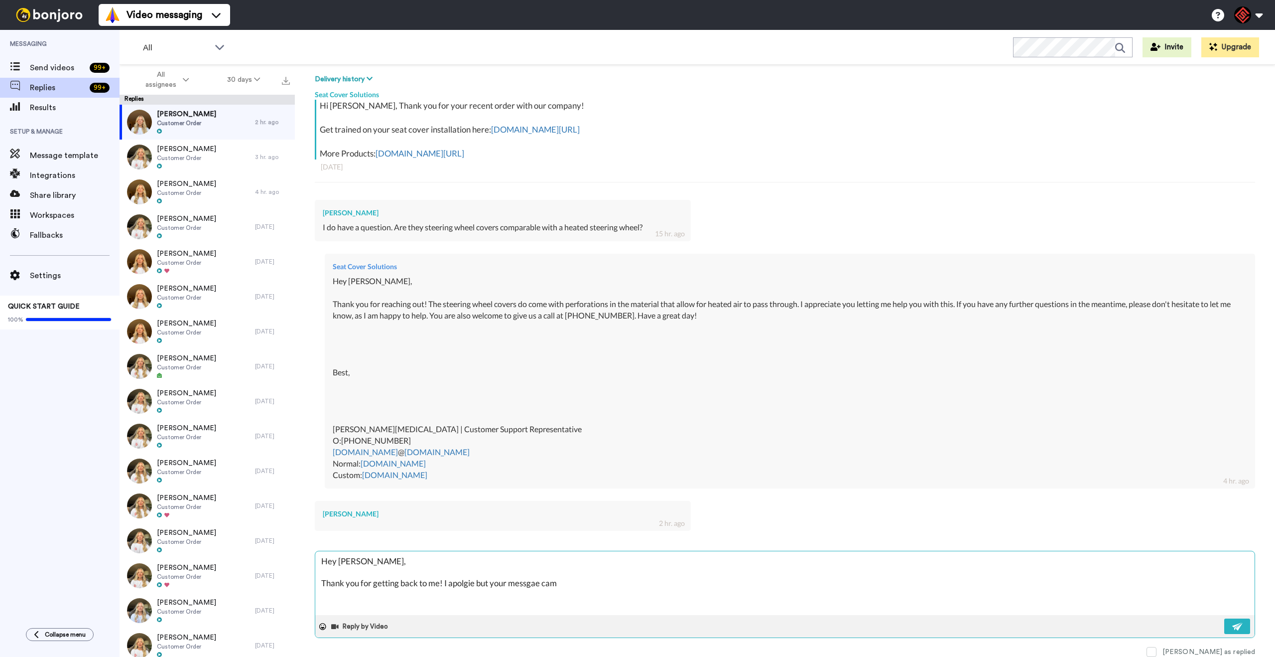
type textarea "Hey [PERSON_NAME], Thank you for getting back to me! I apolgie but your messgae…"
type textarea "x"
type textarea "Hey [PERSON_NAME], Thank you for getting back to me! I apolgie but your messgae…"
type textarea "x"
type textarea "Hey [PERSON_NAME], Thank you for getting back to me! I apolgie but your messgae…"
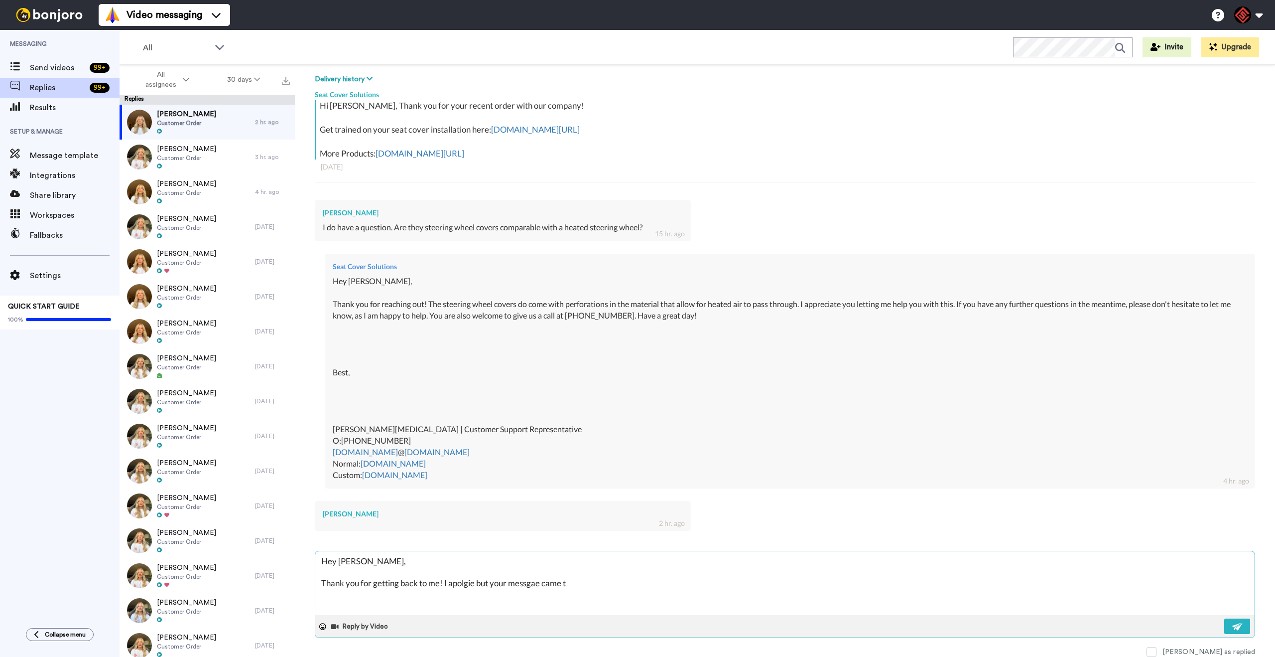
type textarea "x"
type textarea "Hey [PERSON_NAME], Thank you for getting back to me! I apolgie but your messgae…"
type textarea "x"
type textarea "Hey [PERSON_NAME], Thank you for getting back to me! I apolgie but your messgae…"
type textarea "x"
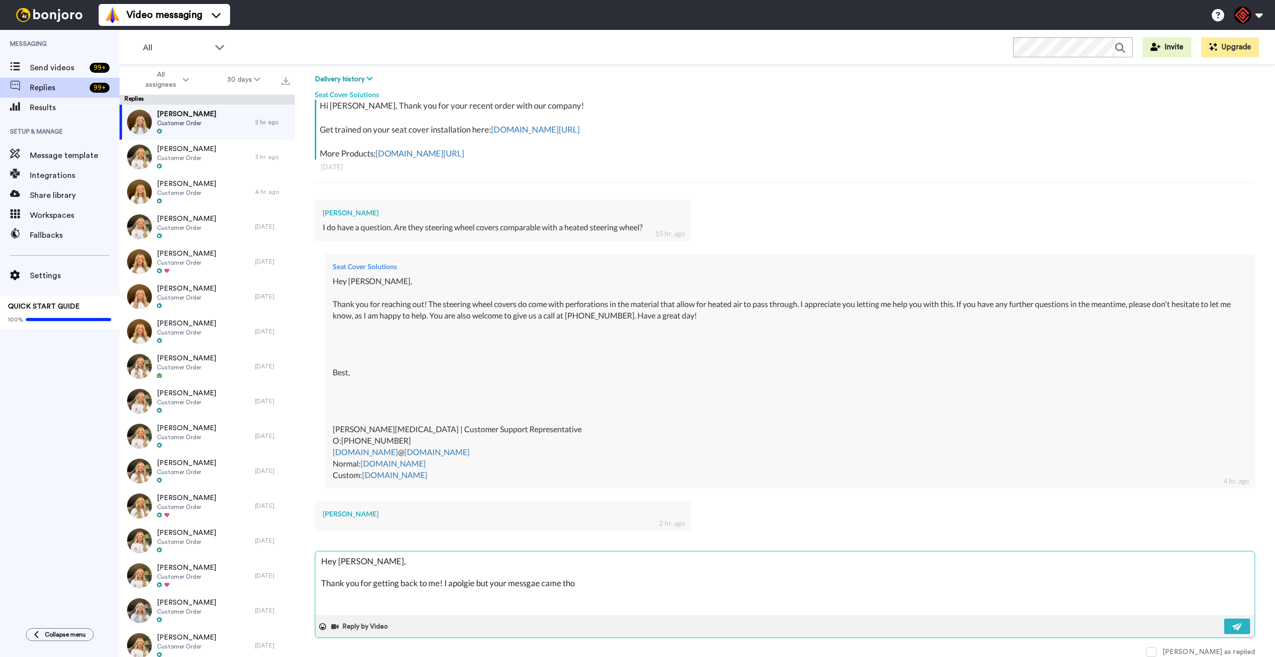
type textarea "Hey [PERSON_NAME], Thank you for getting back to me! I apolgie but your messgae…"
type textarea "x"
type textarea "Hey [PERSON_NAME], Thank you for getting back to me! I apolgie but your messgae…"
type textarea "x"
type textarea "Hey [PERSON_NAME], Thank you for getting back to me! I apolgie but your messgae…"
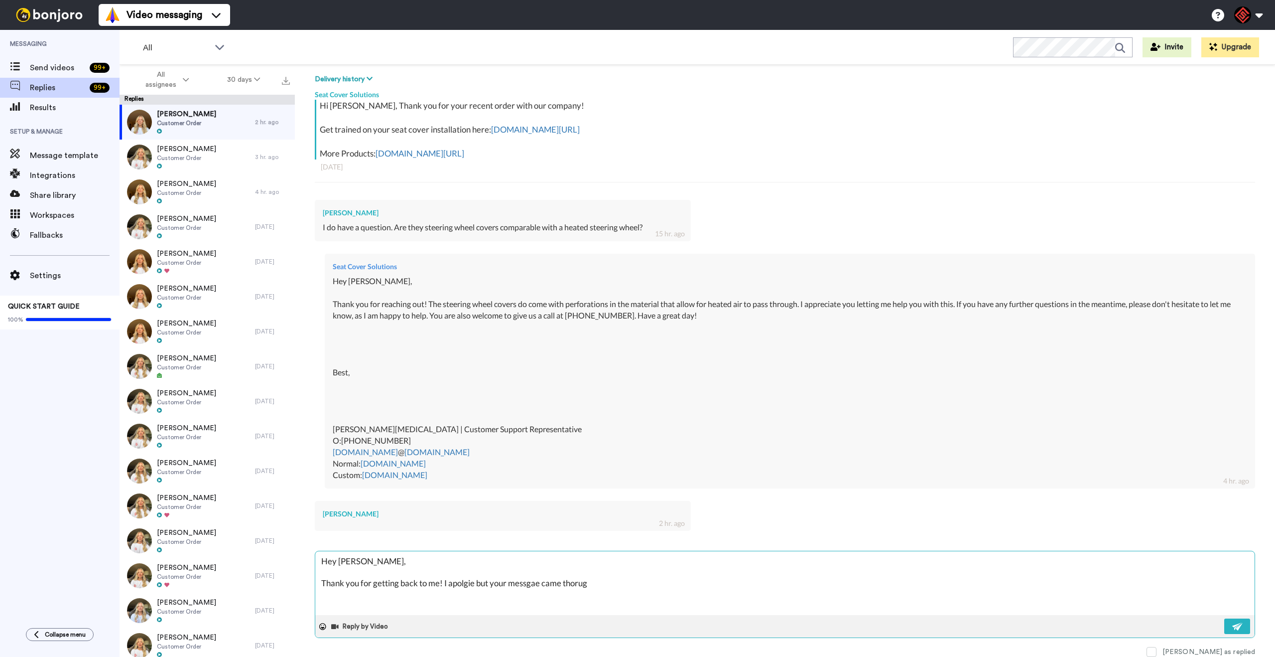
type textarea "x"
type textarea "Hey [PERSON_NAME], Thank you for getting back to me! I apolgie but your messgae…"
type textarea "x"
type textarea "Hey [PERSON_NAME], Thank you for getting back to me! I apolgie but your messgae…"
type textarea "x"
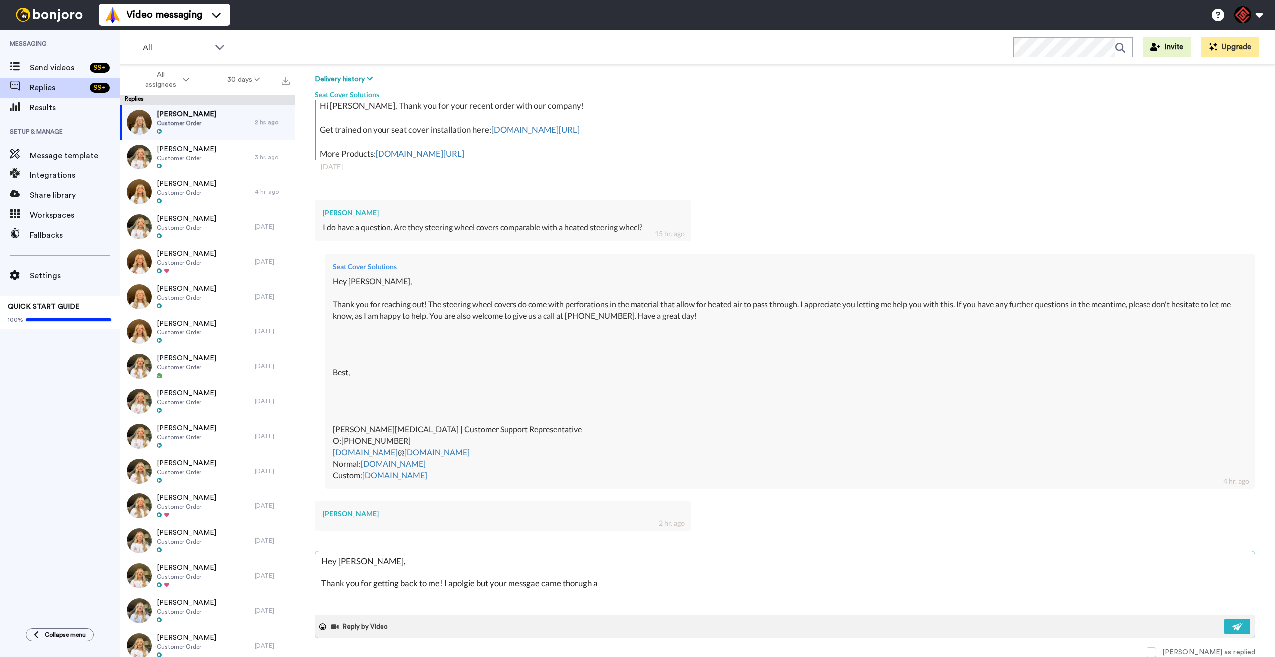
type textarea "Hey [PERSON_NAME], Thank you for getting back to me! I apolgie but your messgae…"
type textarea "x"
type textarea "Hey [PERSON_NAME], Thank you for getting back to me! I apolgie but your messgae…"
type textarea "x"
type textarea "Hey [PERSON_NAME], Thank you for getting back to me! I apolgie but your messgae…"
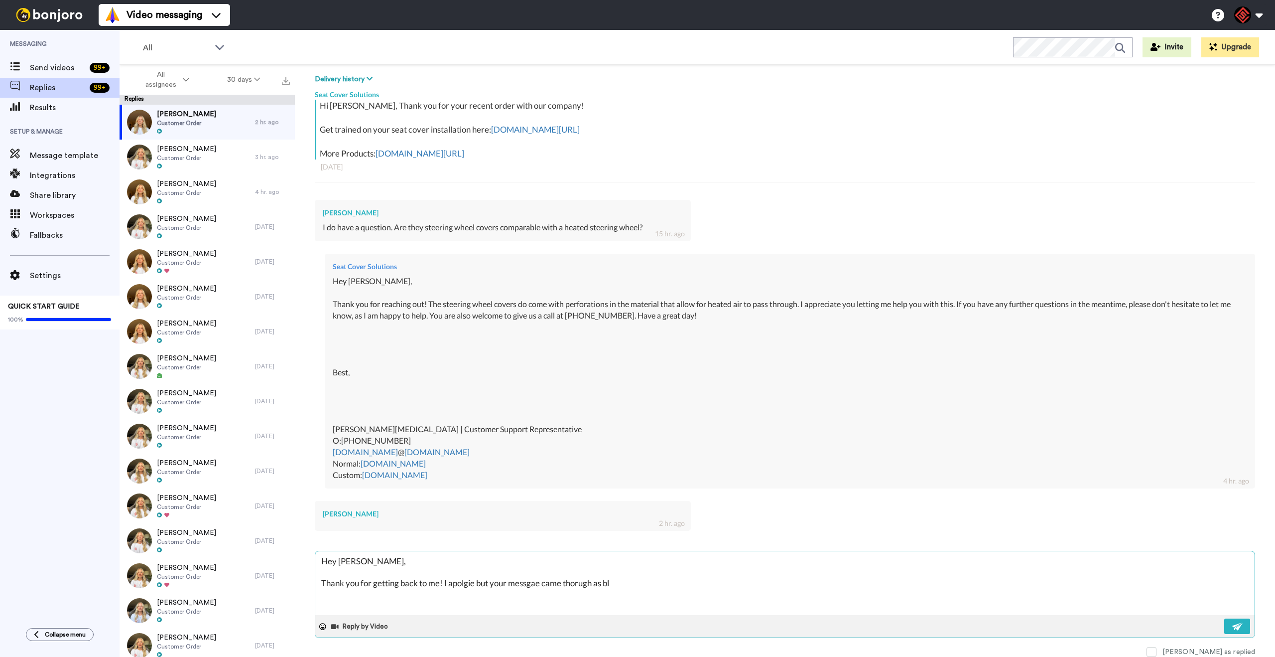
type textarea "x"
type textarea "Hey [PERSON_NAME], Thank you for getting back to me! I apolgie but your messgae…"
type textarea "x"
type textarea "Hey [PERSON_NAME], Thank you for getting back to me! I apolgie but your messgae…"
type textarea "x"
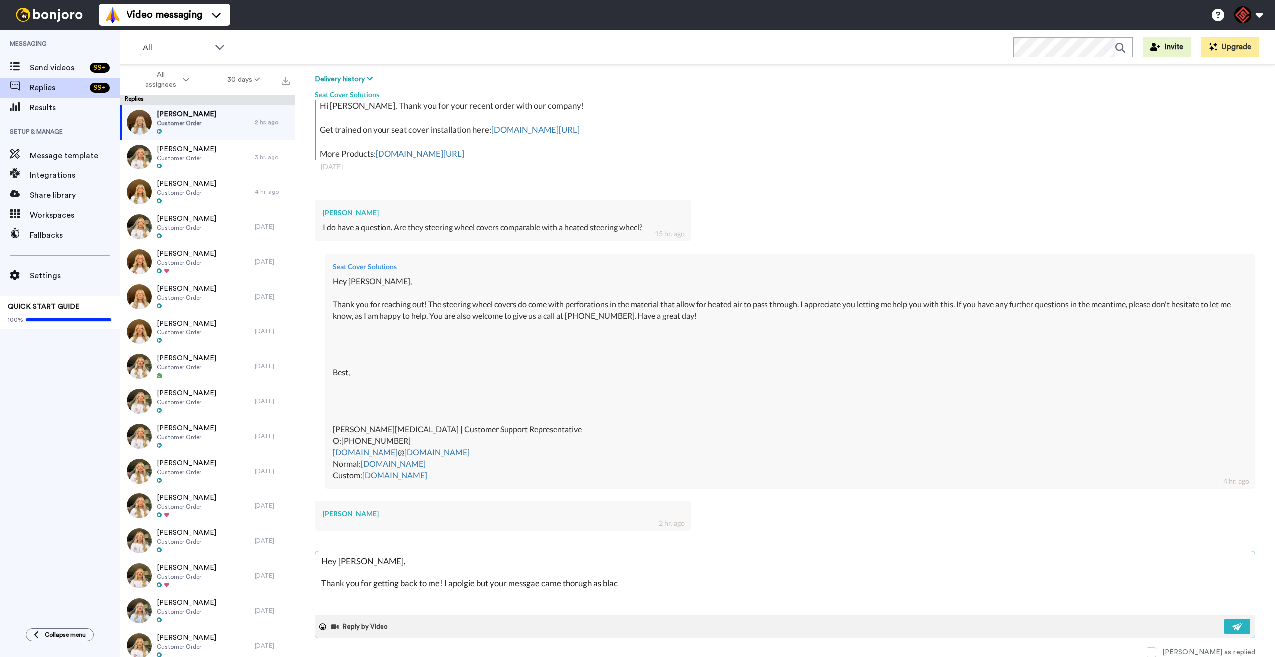
type textarea "Hey [PERSON_NAME], Thank you for getting back to me! I apolgie but your messgae…"
type textarea "x"
type textarea "Hey [PERSON_NAME], Thank you for getting back to me! I apolgie but your messgae…"
type textarea "x"
type textarea "Hey [PERSON_NAME], Thank you for getting back to me! I apolgie but your messgae…"
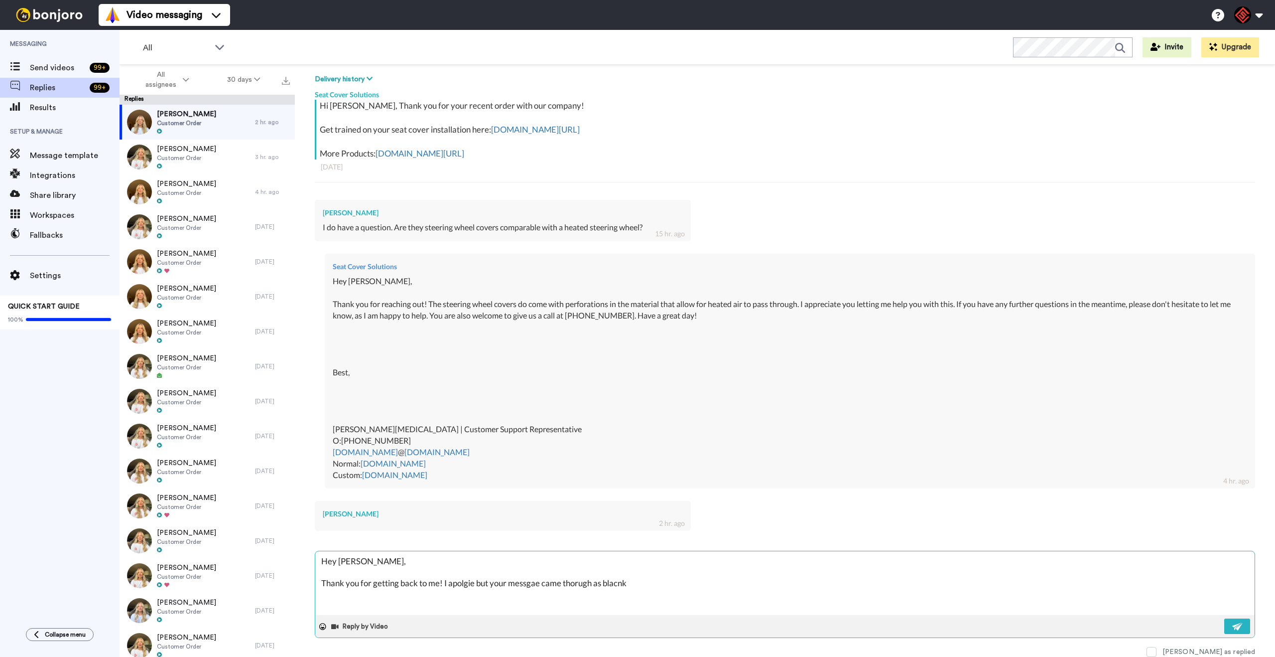
type textarea "x"
type textarea "Hey [PERSON_NAME], Thank you for getting back to me! I apolgie but your messgae…"
type textarea "x"
type textarea "Hey [PERSON_NAME], Thank you for getting back to me! I apolgie but your messgae…"
type textarea "x"
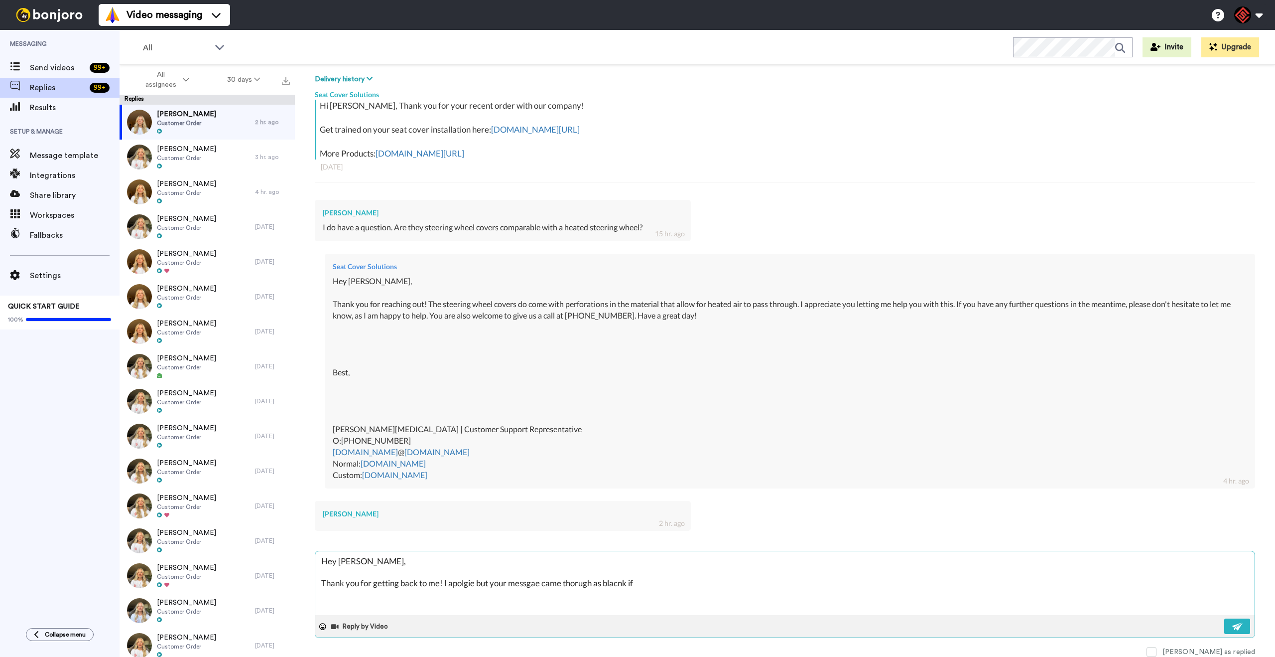
type textarea "Hey [PERSON_NAME], Thank you for getting back to me! I apolgie but your messgae…"
type textarea "x"
type textarea "Hey [PERSON_NAME], Thank you for getting back to me! I apolgie but your messgae…"
click at [1232, 629] on img at bounding box center [1237, 626] width 11 height 8
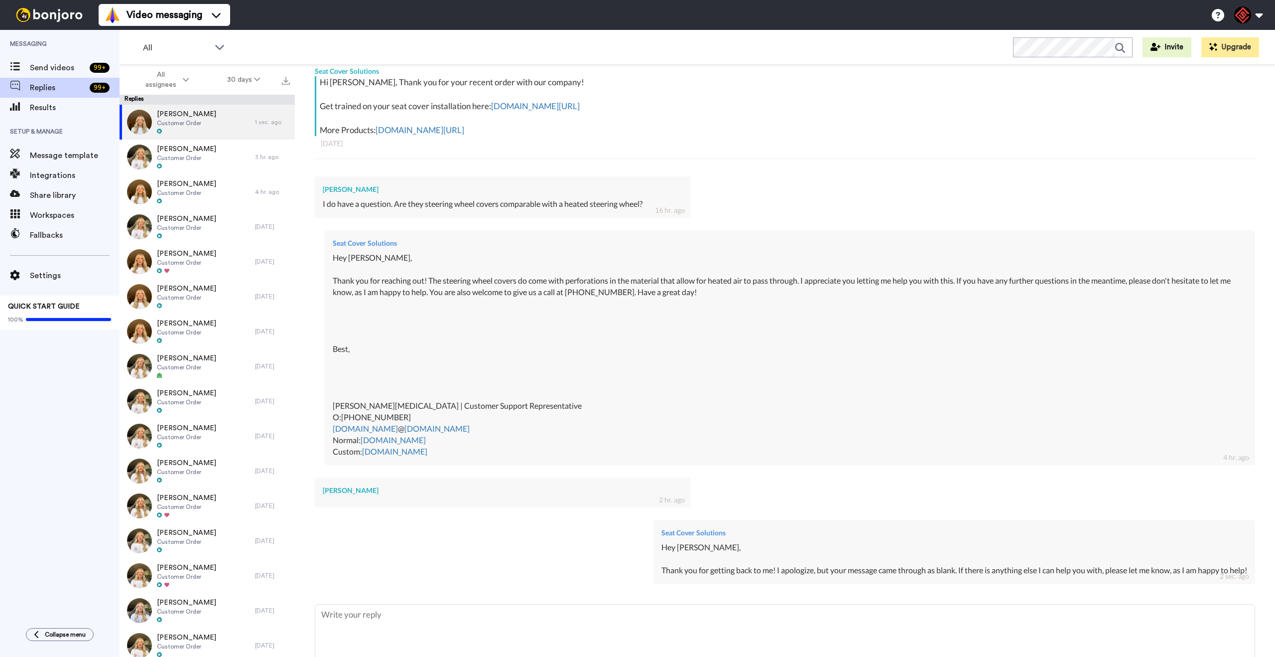
scroll to position [225, 0]
